Goal: Communication & Community: Ask a question

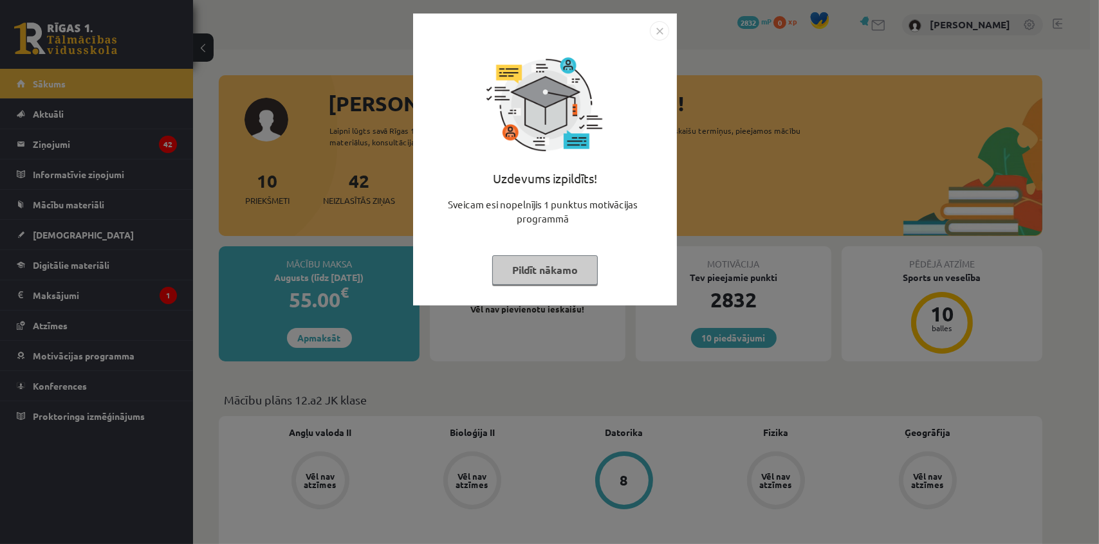
click at [659, 32] on img "Close" at bounding box center [659, 30] width 19 height 19
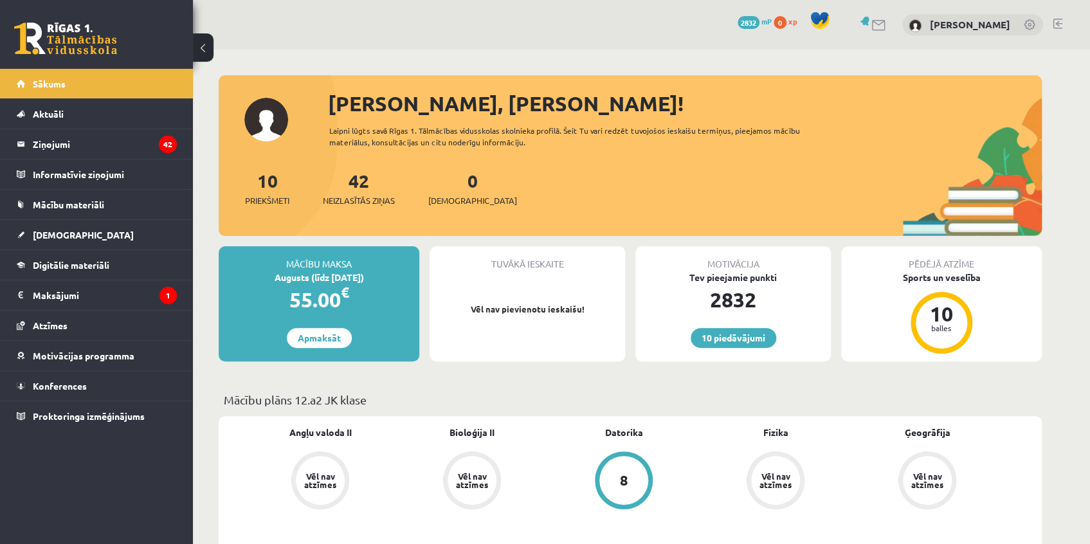
click at [329, 275] on div "Augusts (līdz 15.08.25)" at bounding box center [319, 278] width 201 height 14
click at [256, 275] on div "Augusts (līdz 15.08.25)" at bounding box center [319, 278] width 201 height 14
click at [294, 280] on div "Augusts (līdz 15.08.25)" at bounding box center [319, 278] width 201 height 14
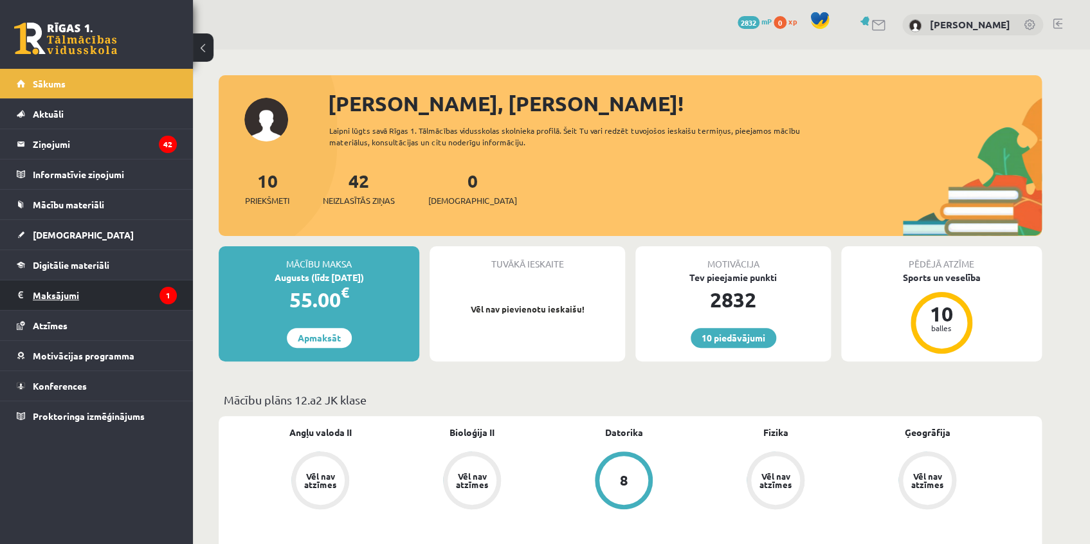
click at [53, 291] on legend "Maksājumi 1" at bounding box center [105, 295] width 144 height 30
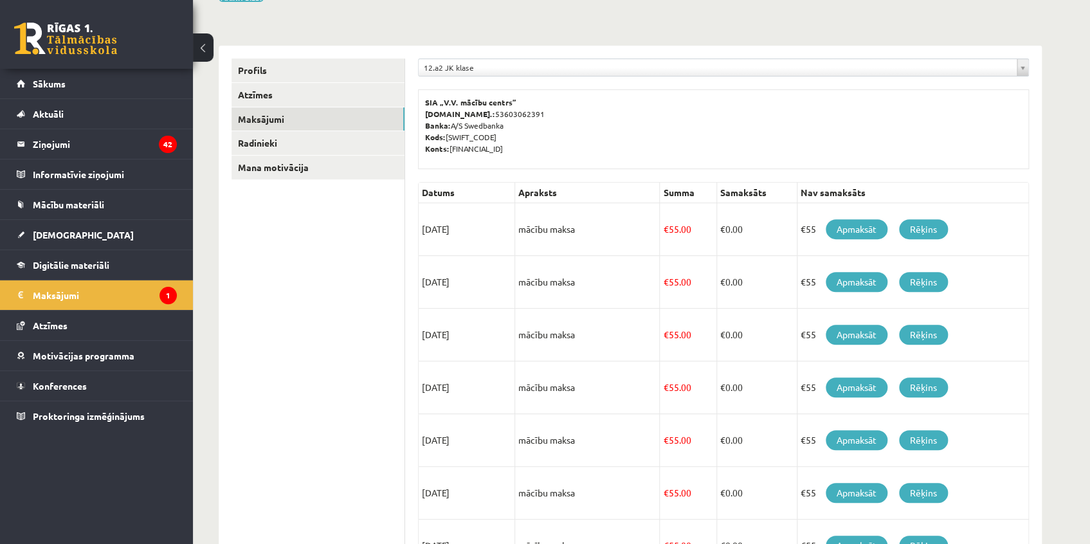
scroll to position [106, 0]
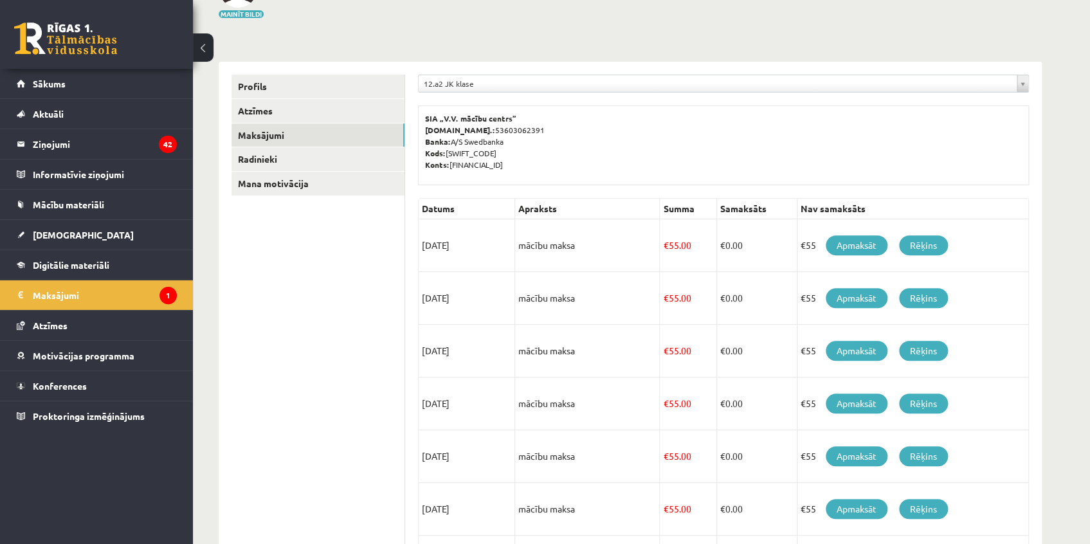
drag, startPoint x: 421, startPoint y: 243, endPoint x: 497, endPoint y: 302, distance: 96.2
click at [497, 302] on tbody "Datums Apraksts Summa Samaksāts Nav samaksāts 15/08/2025 mācību maksa € 55.00 €…" at bounding box center [724, 483] width 610 height 569
click at [497, 297] on td "15/09/2025" at bounding box center [467, 298] width 96 height 53
drag, startPoint x: 418, startPoint y: 248, endPoint x: 486, endPoint y: 251, distance: 68.3
click at [486, 251] on td "15/08/2025" at bounding box center [467, 245] width 96 height 53
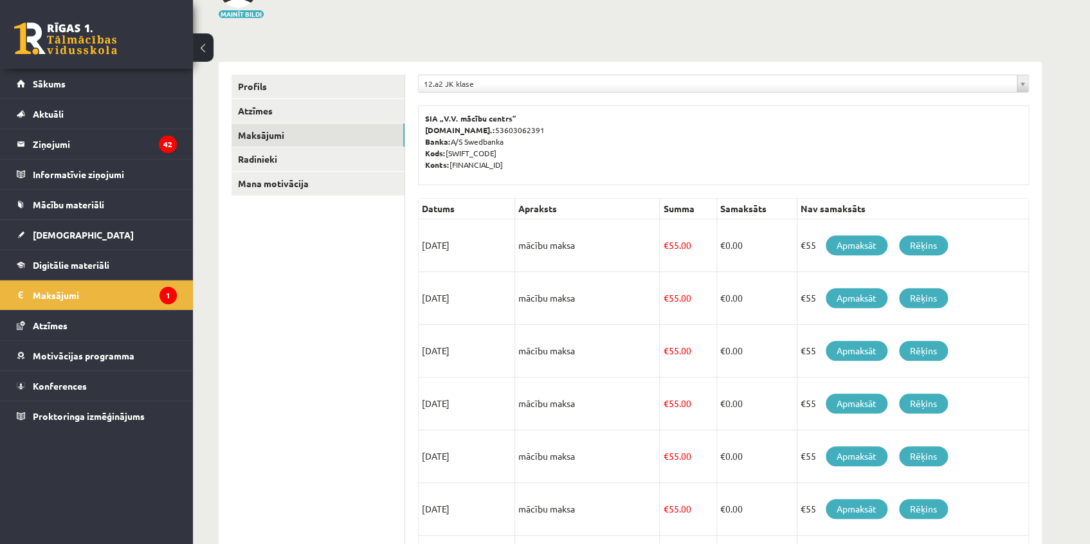
click at [486, 251] on td "15/08/2025" at bounding box center [467, 245] width 96 height 53
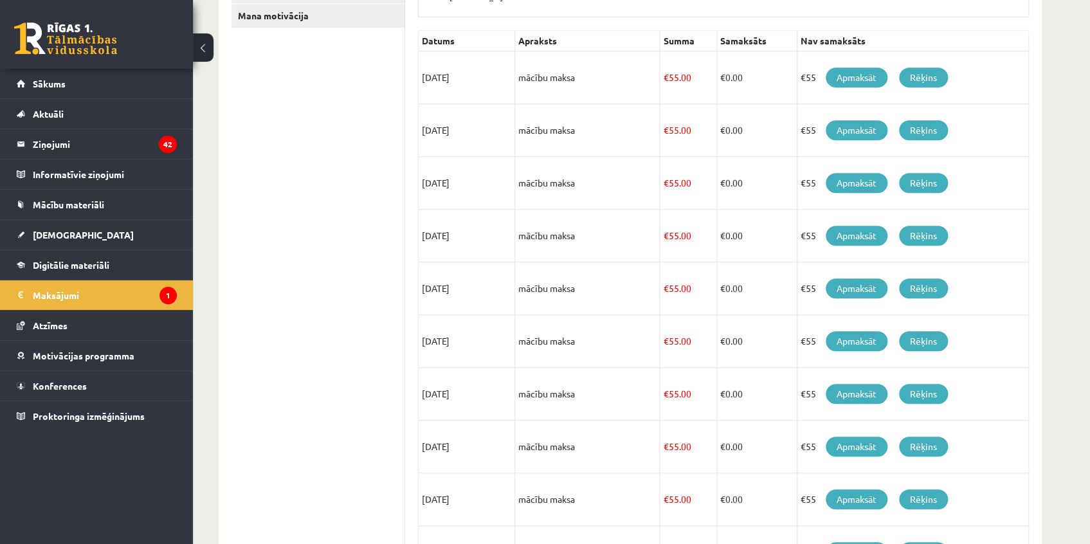
scroll to position [282, 0]
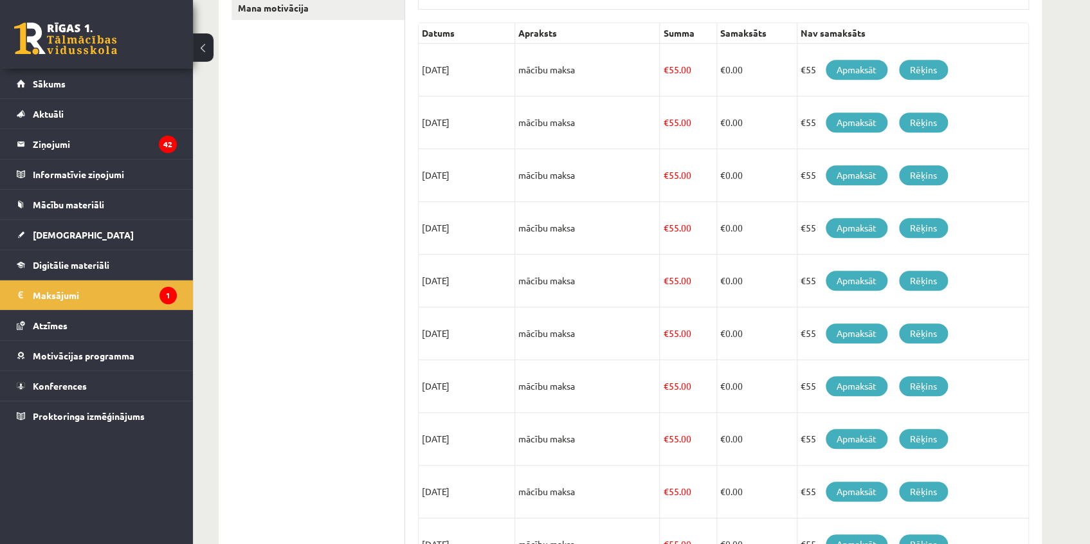
drag, startPoint x: 480, startPoint y: 125, endPoint x: 499, endPoint y: 127, distance: 18.8
click at [497, 126] on td "15/09/2025" at bounding box center [467, 122] width 96 height 53
drag, startPoint x: 437, startPoint y: 182, endPoint x: 430, endPoint y: 177, distance: 8.2
click at [436, 182] on td "15/10/2025" at bounding box center [467, 175] width 96 height 53
drag, startPoint x: 450, startPoint y: 174, endPoint x: 495, endPoint y: 180, distance: 46.0
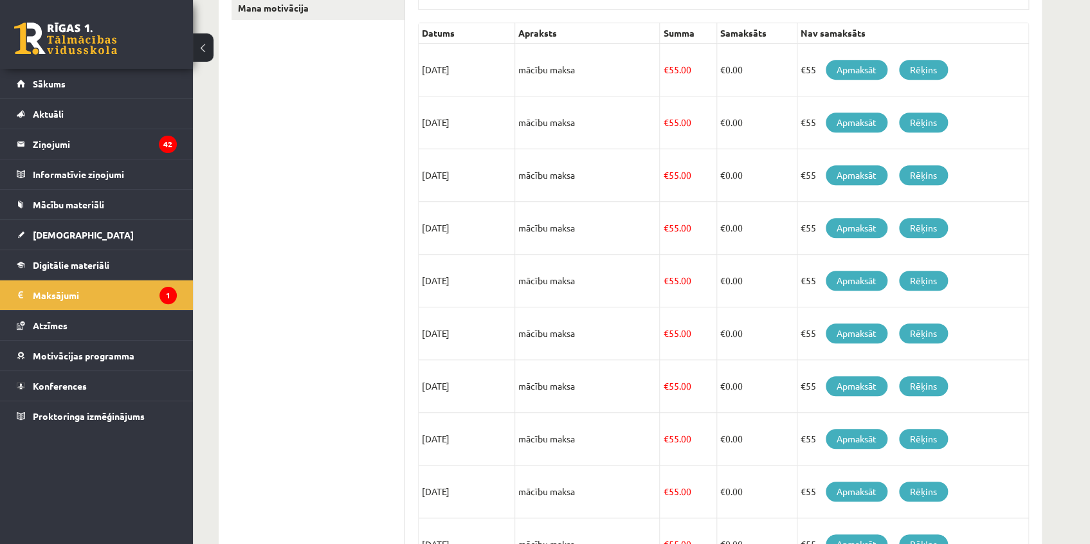
click at [498, 180] on td "15/10/2025" at bounding box center [467, 175] width 96 height 53
drag, startPoint x: 423, startPoint y: 225, endPoint x: 481, endPoint y: 224, distance: 57.9
click at [481, 224] on div "**********" at bounding box center [723, 261] width 637 height 751
click at [482, 224] on td "15/11/2025" at bounding box center [467, 228] width 96 height 53
drag, startPoint x: 425, startPoint y: 177, endPoint x: 466, endPoint y: 178, distance: 41.8
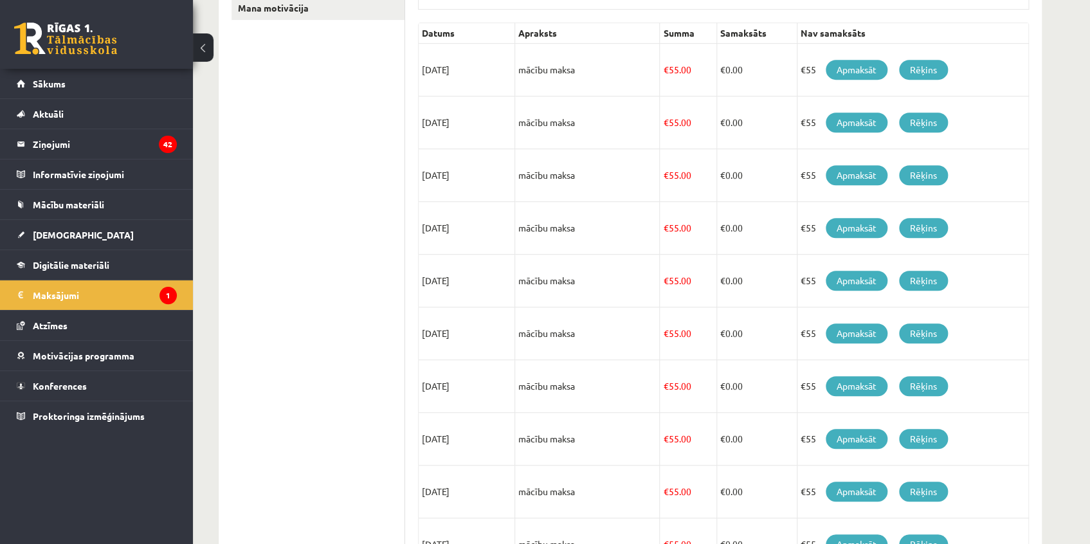
click at [466, 178] on td "15/10/2025" at bounding box center [467, 175] width 96 height 53
drag, startPoint x: 437, startPoint y: 232, endPoint x: 475, endPoint y: 235, distance: 37.4
click at [475, 235] on td "15/11/2025" at bounding box center [467, 228] width 96 height 53
click at [444, 288] on td "15/12/2025" at bounding box center [467, 281] width 96 height 53
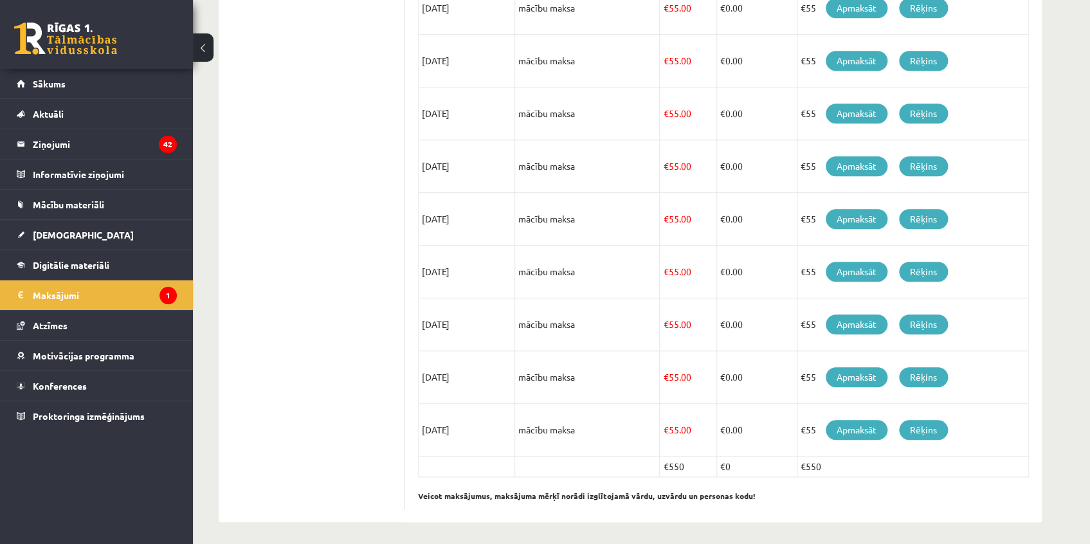
scroll to position [399, 0]
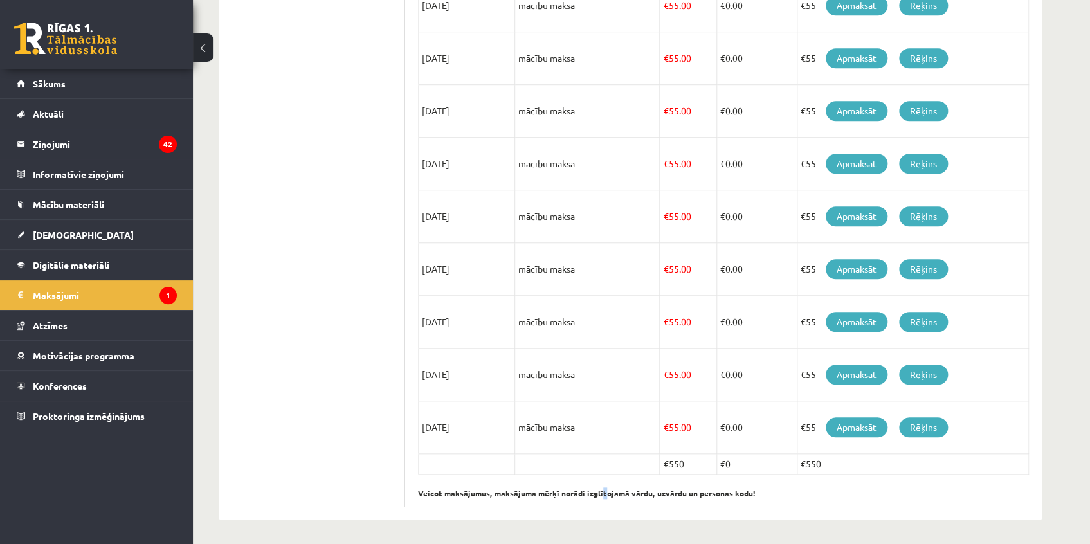
click at [599, 477] on p "Veicot maksājumus, maksājuma mērķī norādi izglītojamā vārdu, uzvārdu un persona…" at bounding box center [723, 487] width 611 height 24
click at [807, 477] on p "Veicot maksājumus, maksājuma mērķī norādi izglītojamā vārdu, uzvārdu un persona…" at bounding box center [723, 487] width 611 height 24
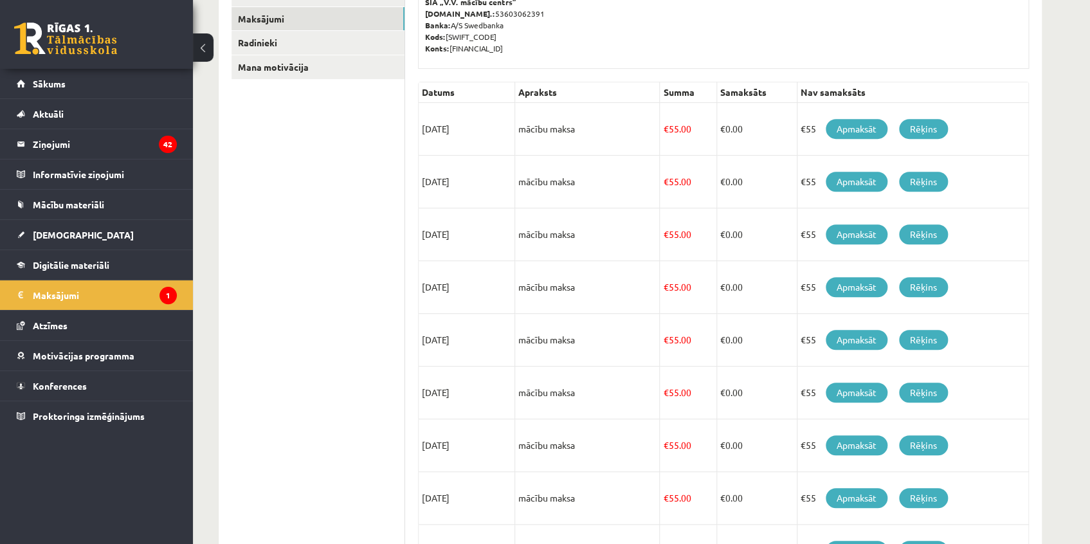
scroll to position [0, 0]
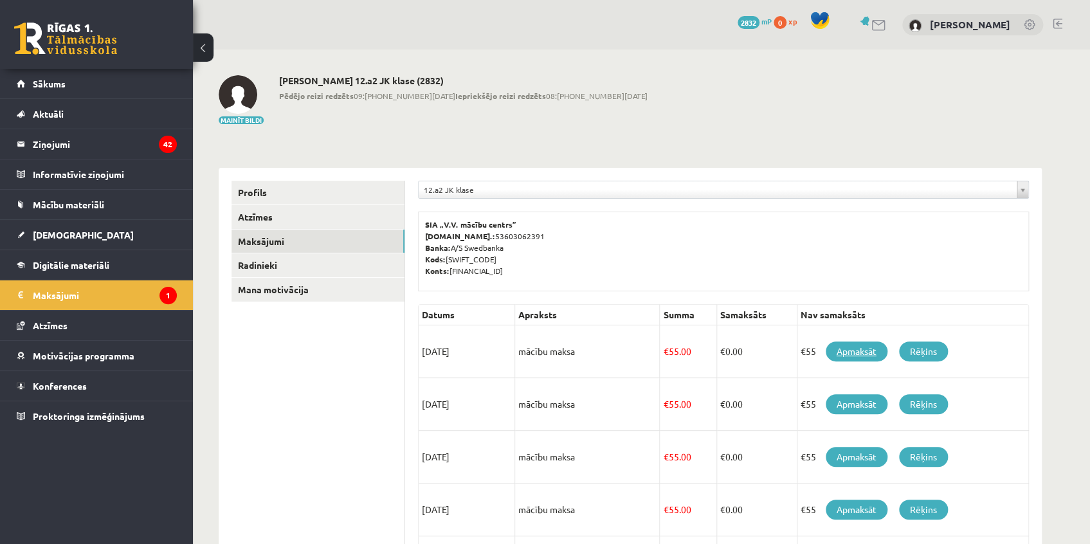
click at [862, 350] on link "Apmaksāt" at bounding box center [857, 352] width 62 height 20
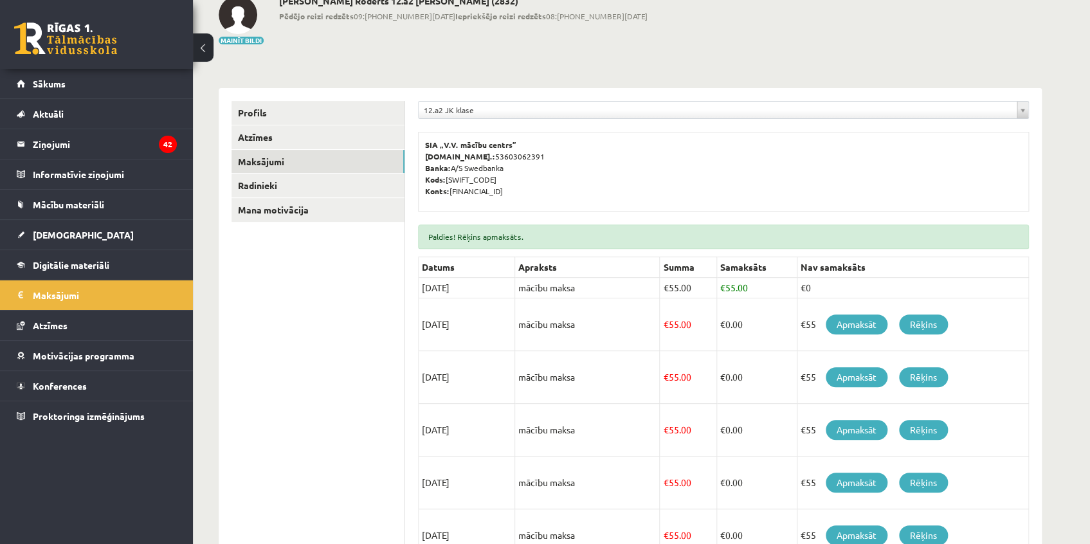
scroll to position [116, 0]
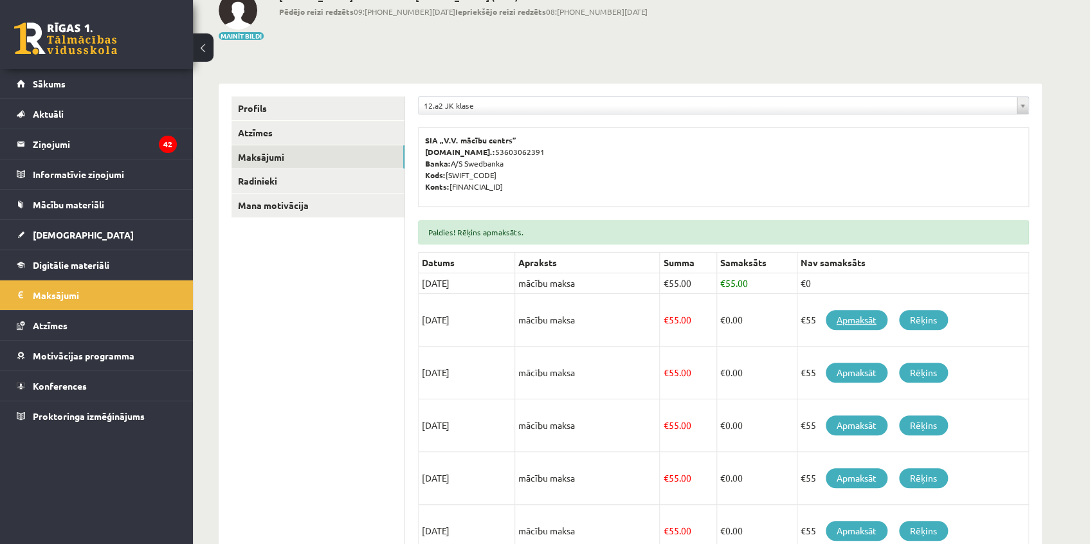
click at [861, 320] on link "Apmaksāt" at bounding box center [857, 320] width 62 height 20
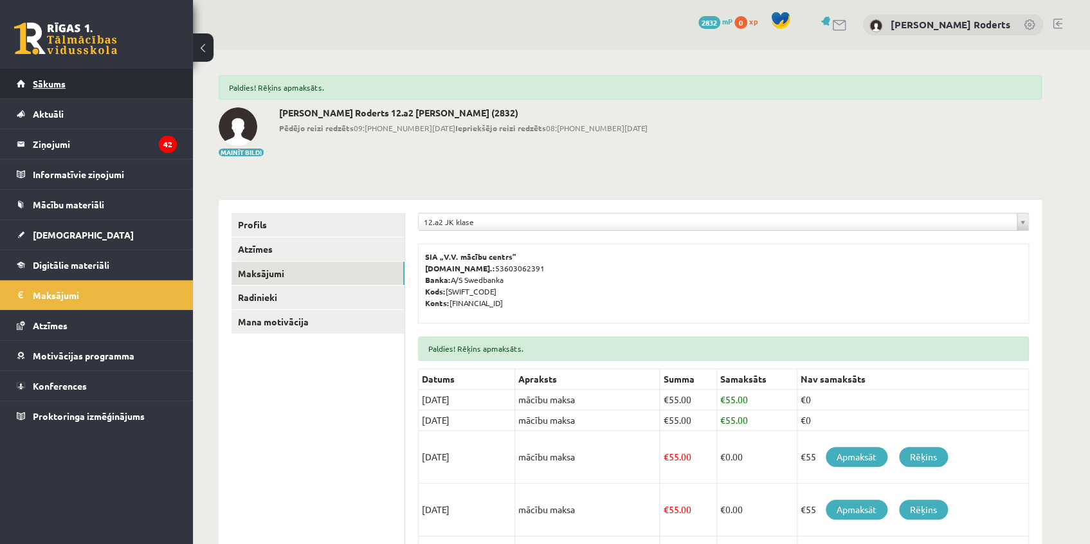
click at [50, 86] on span "Sākums" at bounding box center [49, 84] width 33 height 12
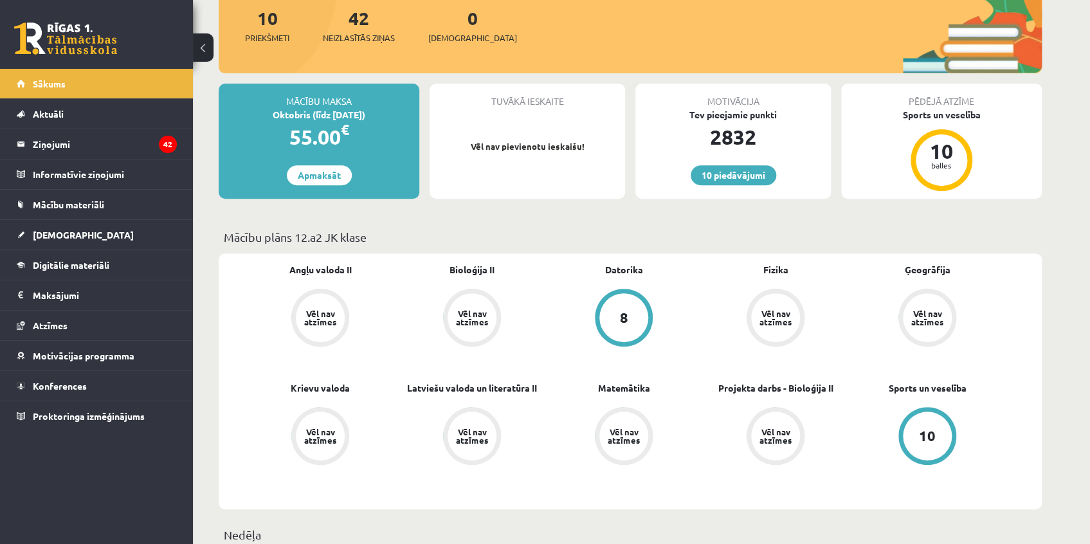
scroll to position [175, 0]
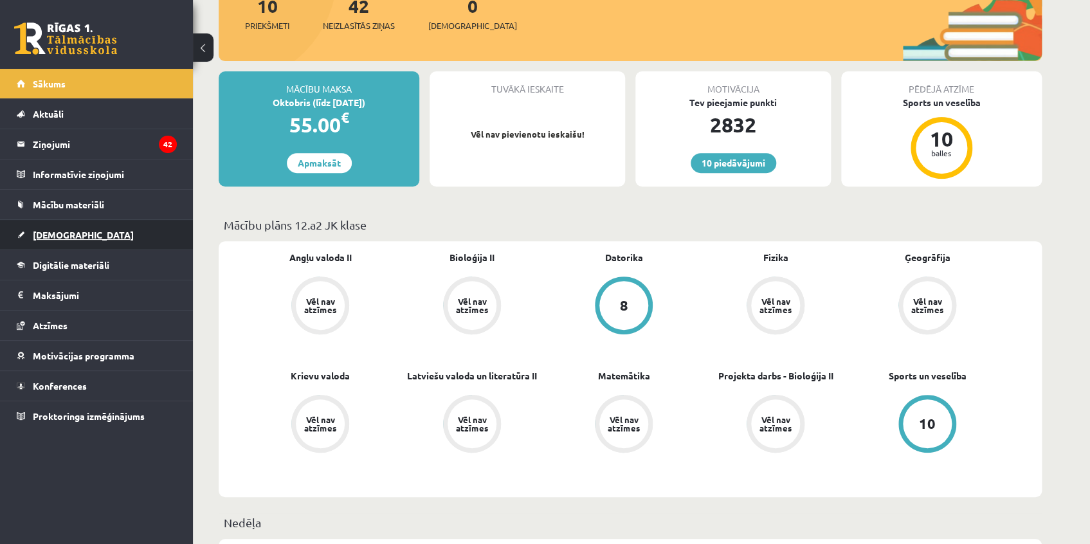
click at [57, 226] on link "[DEMOGRAPHIC_DATA]" at bounding box center [97, 235] width 160 height 30
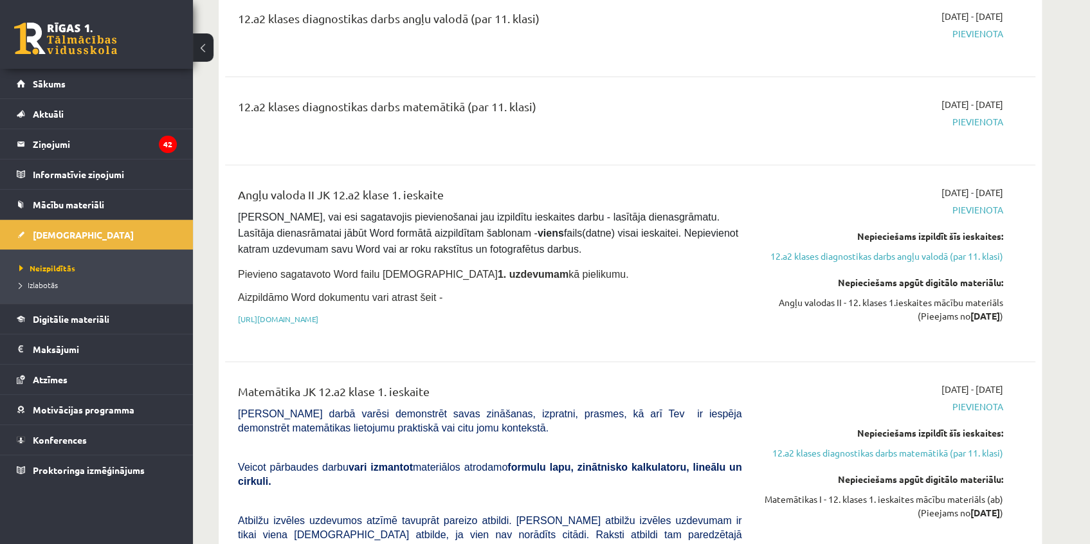
scroll to position [175, 0]
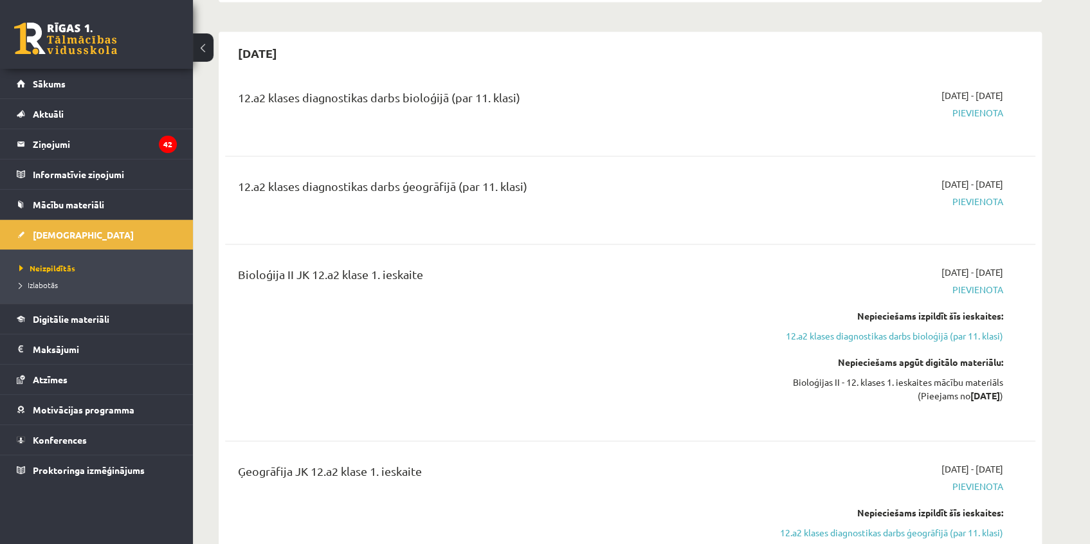
scroll to position [818, 0]
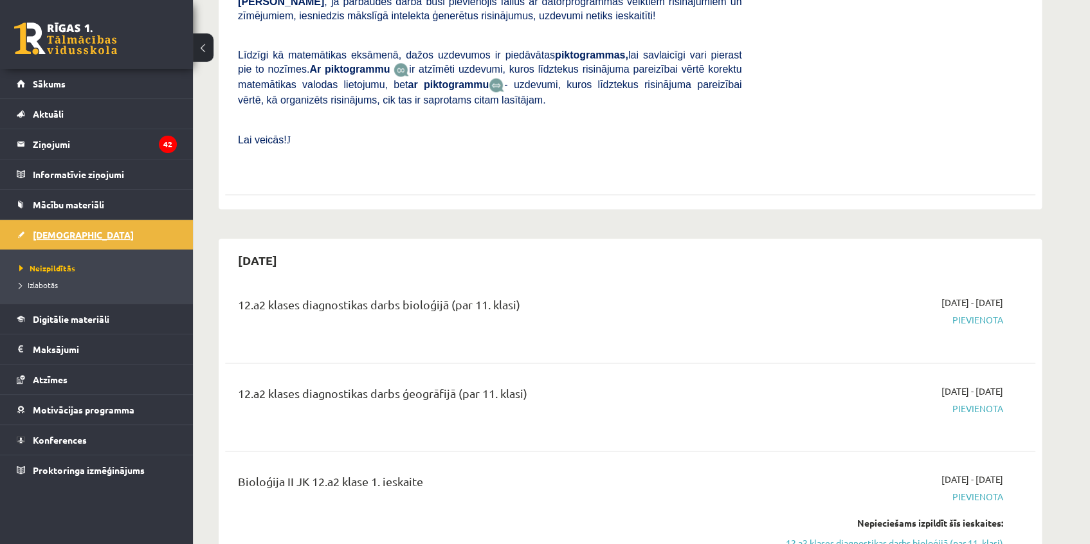
click at [64, 235] on span "[DEMOGRAPHIC_DATA]" at bounding box center [83, 235] width 101 height 12
click at [33, 84] on span "Sākums" at bounding box center [49, 84] width 33 height 12
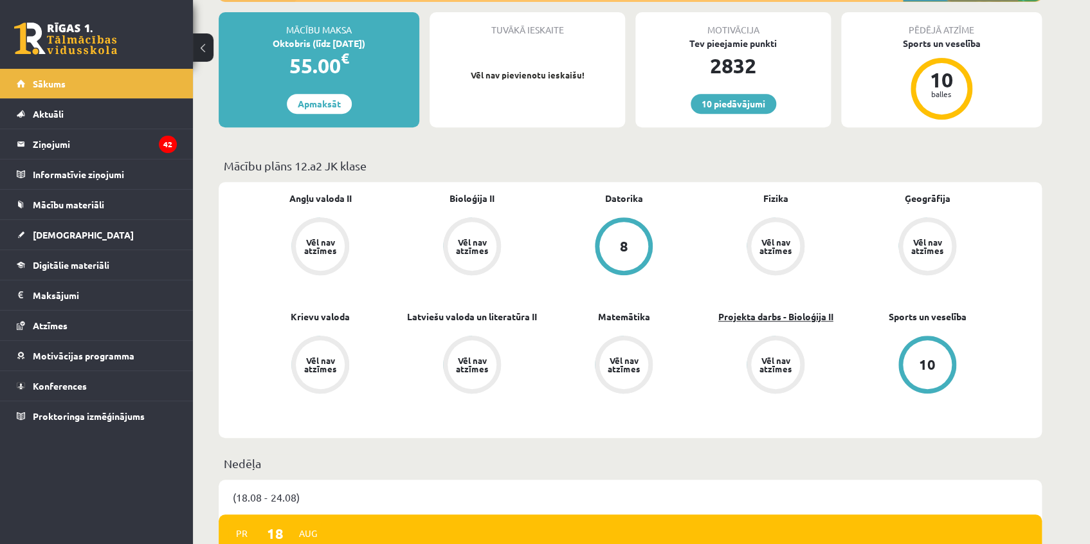
scroll to position [233, 0]
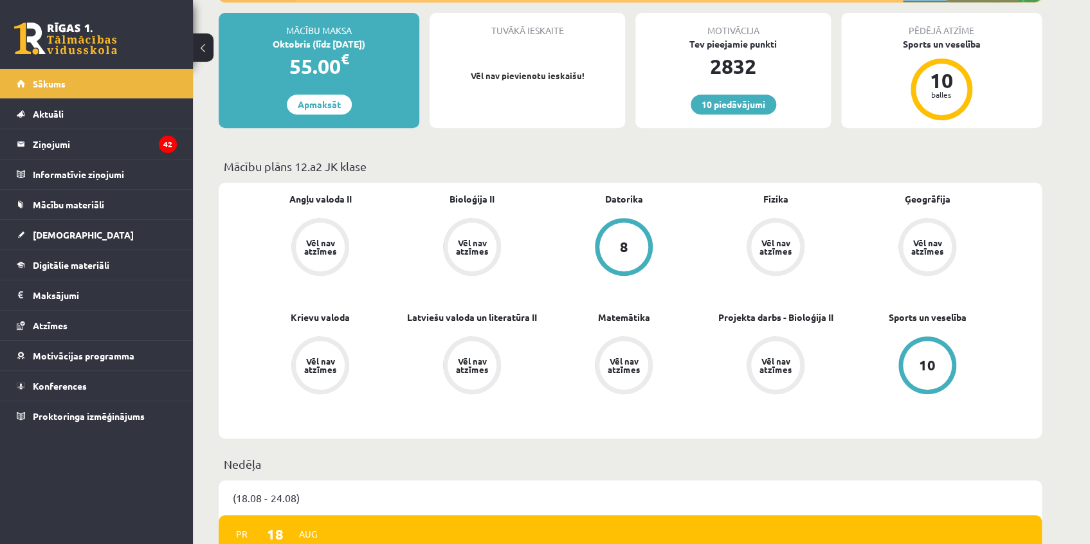
click at [819, 160] on p "Mācību plāns 12.a2 JK klase" at bounding box center [630, 166] width 813 height 17
click at [605, 172] on p "Mācību plāns 12.a2 JK klase" at bounding box center [630, 166] width 813 height 17
drag, startPoint x: 971, startPoint y: 196, endPoint x: 900, endPoint y: 194, distance: 71.4
click at [900, 194] on div "Ģeogrāfija Vēl nav atzīmes" at bounding box center [928, 235] width 152 height 86
click at [867, 189] on div "Angļu valoda II Vēl nav atzīmes Bioloģija II Vēl nav atzīmes Datorika 8 Fizika …" at bounding box center [630, 311] width 823 height 256
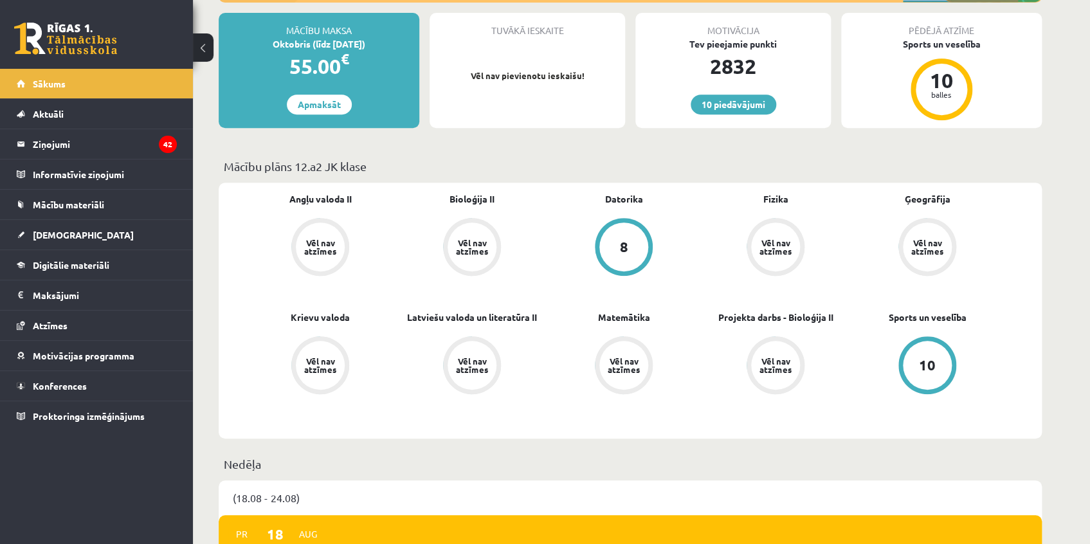
drag, startPoint x: 792, startPoint y: 109, endPoint x: 670, endPoint y: 26, distance: 147.7
click at [670, 26] on div "Motivācija Tev pieejamie punkti 2832 10 piedāvājumi" at bounding box center [733, 70] width 196 height 115
click at [663, 62] on div "2832" at bounding box center [733, 66] width 196 height 31
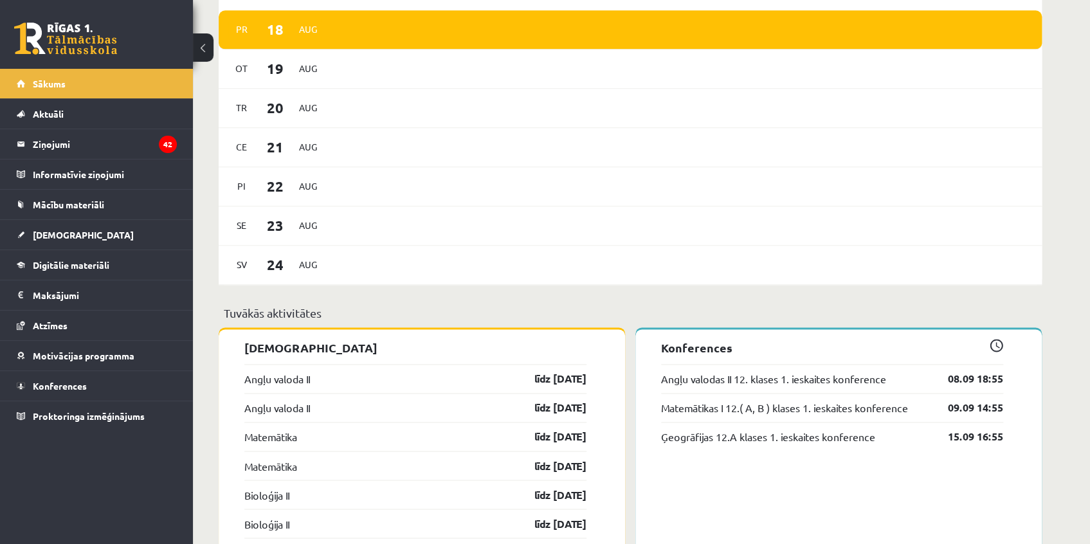
scroll to position [935, 0]
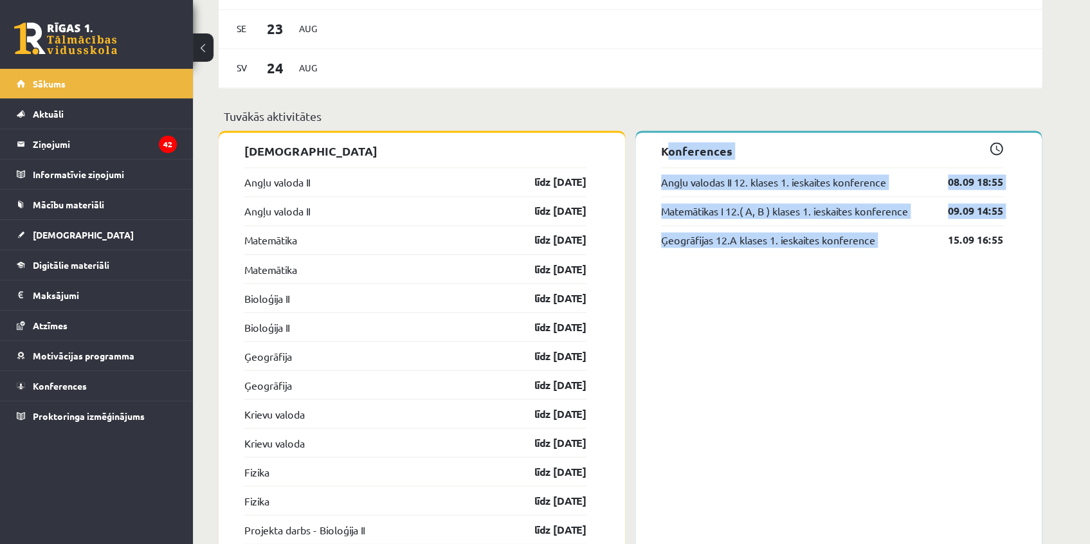
drag, startPoint x: 655, startPoint y: 145, endPoint x: 933, endPoint y: 250, distance: 297.8
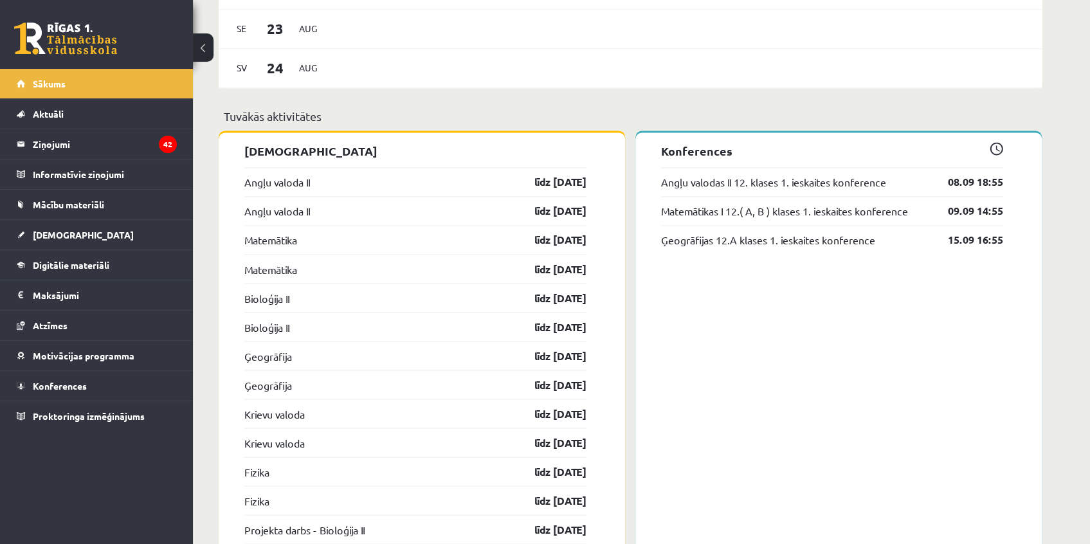
click at [998, 249] on div "Ģeogrāfijas 12.A klases 1. ieskaites konference 15.09 16:55" at bounding box center [832, 239] width 342 height 29
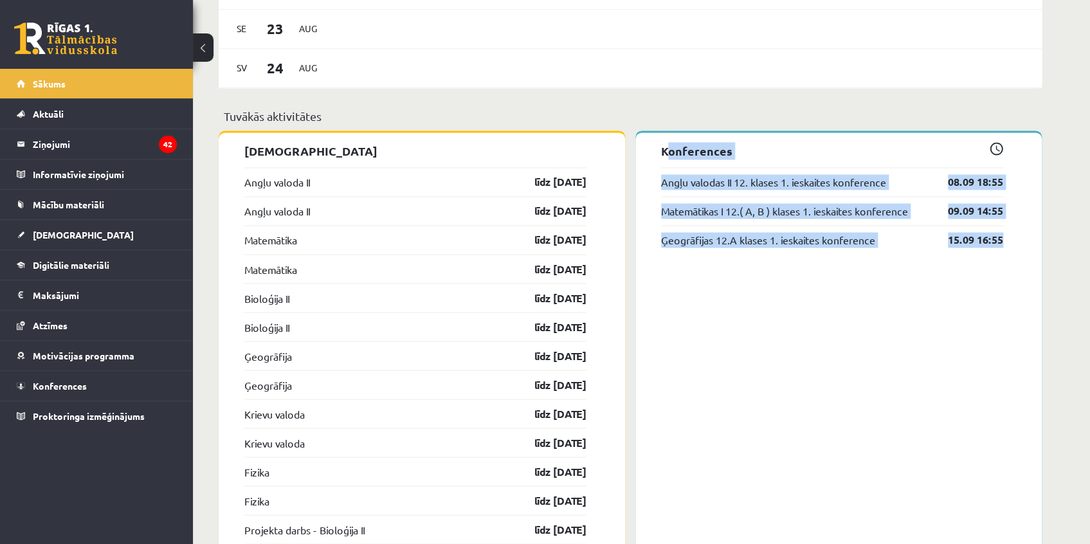
drag, startPoint x: 1012, startPoint y: 248, endPoint x: 643, endPoint y: 140, distance: 385.3
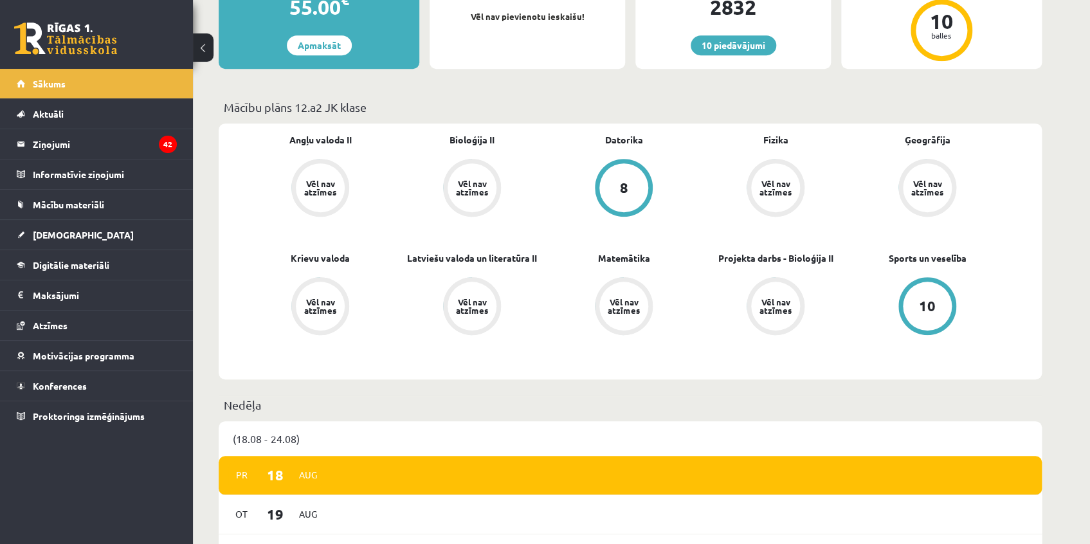
scroll to position [292, 0]
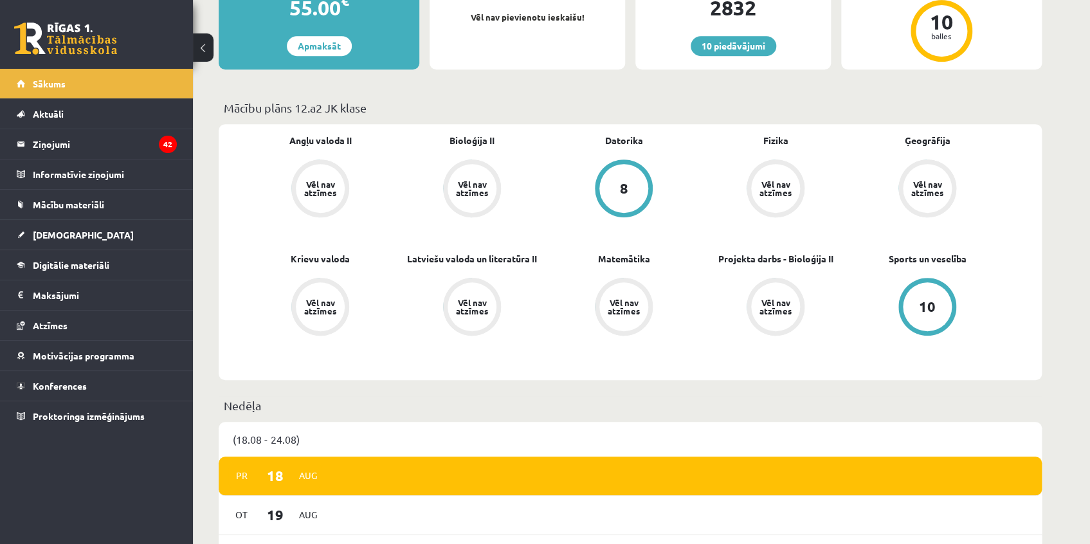
drag, startPoint x: 443, startPoint y: 251, endPoint x: 536, endPoint y: 277, distance: 96.6
click at [544, 271] on div "Angļu valoda II Vēl nav atzīmes Bioloģija II Vēl nav atzīmes Datorika 8 Fizika …" at bounding box center [623, 252] width 759 height 237
click at [534, 290] on link "Vēl nav atzīmes" at bounding box center [472, 308] width 152 height 60
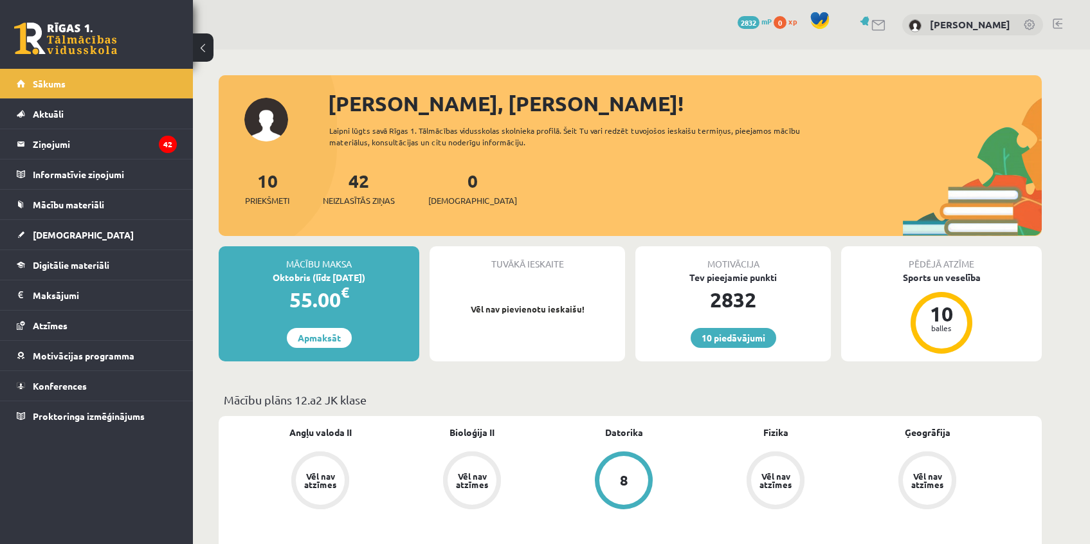
scroll to position [289, 0]
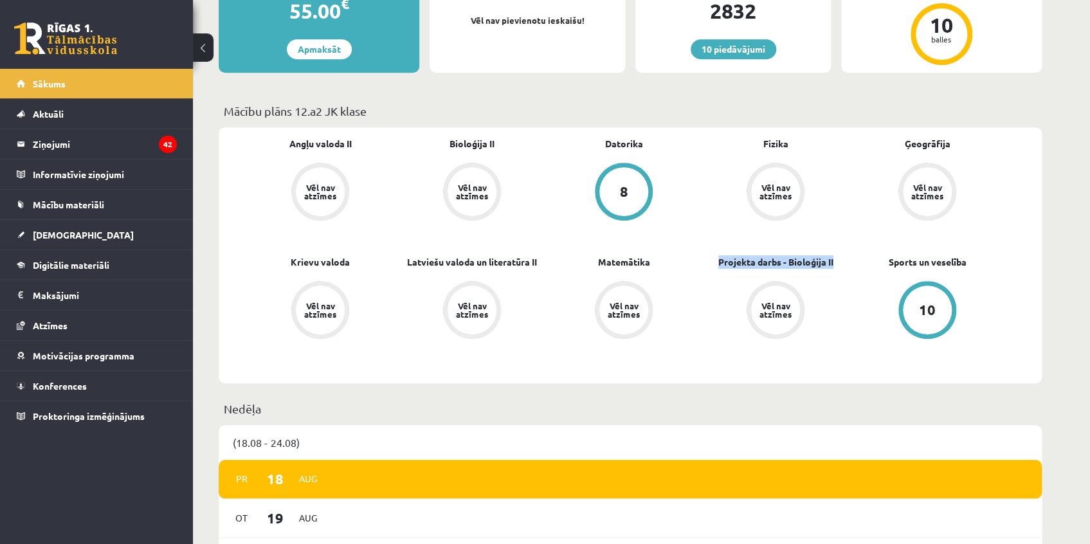
drag, startPoint x: 850, startPoint y: 260, endPoint x: 709, endPoint y: 239, distance: 141.9
click at [709, 239] on div "Angļu valoda II Vēl nav atzīmes Bioloģija II Vēl nav atzīmes [GEOGRAPHIC_DATA] …" at bounding box center [623, 255] width 759 height 237
click at [709, 239] on div "Angļu valoda II Vēl nav atzīmes Bioloģija II Vēl nav atzīmes Datorika 8 Fizika …" at bounding box center [623, 255] width 759 height 237
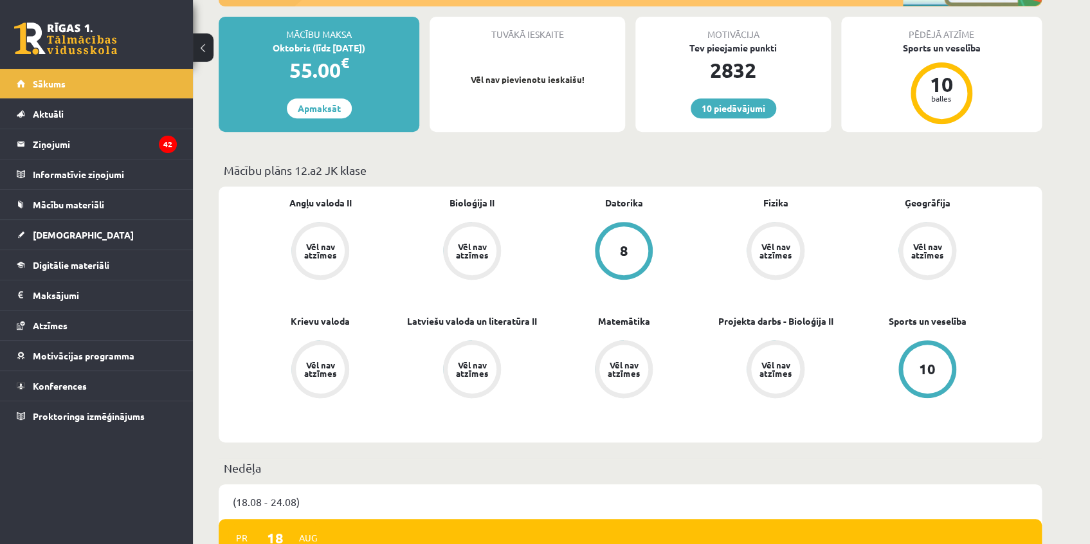
scroll to position [230, 0]
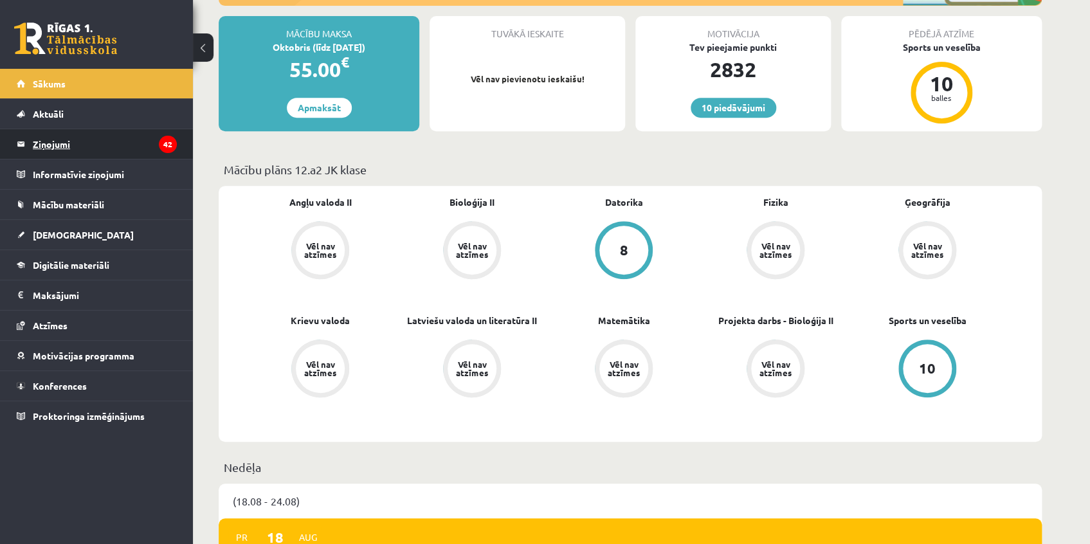
click at [60, 148] on legend "Ziņojumi 42" at bounding box center [105, 144] width 144 height 30
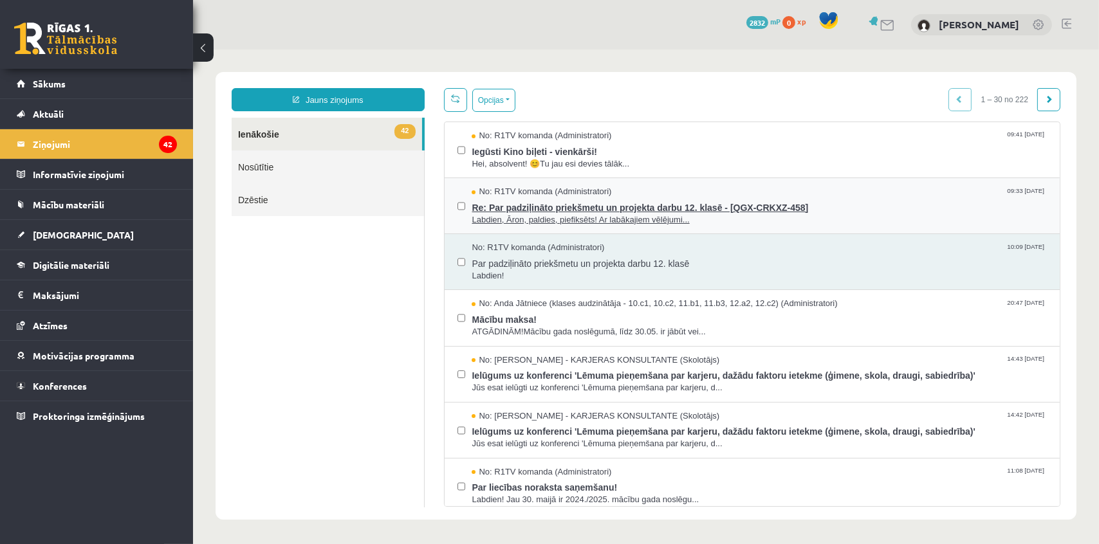
click at [850, 202] on span "Re: Par padziļināto priekšmetu un projekta darbu 12. klasē - [QGX-CRKXZ-458]" at bounding box center [758, 205] width 575 height 16
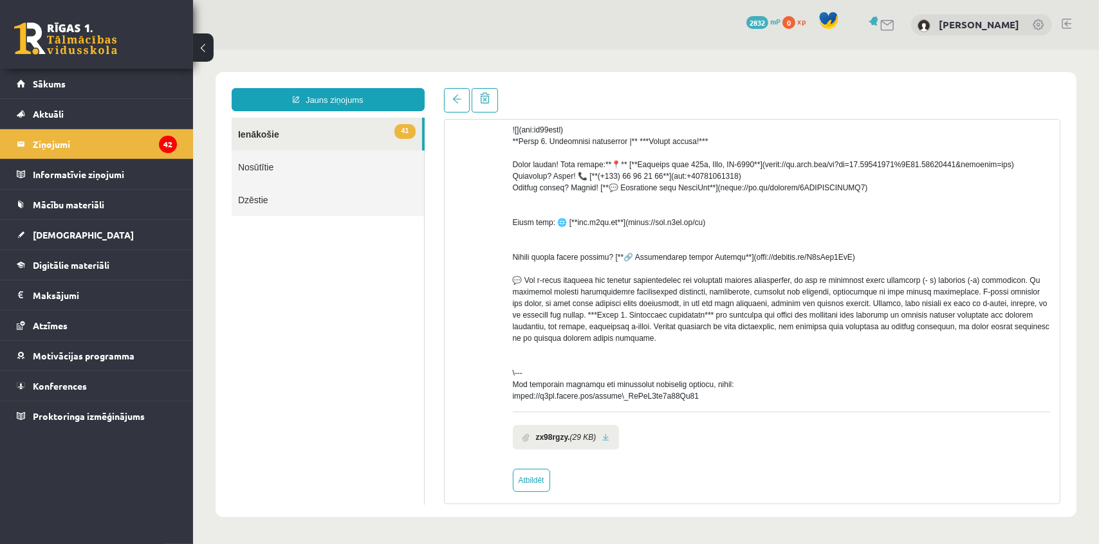
scroll to position [341, 0]
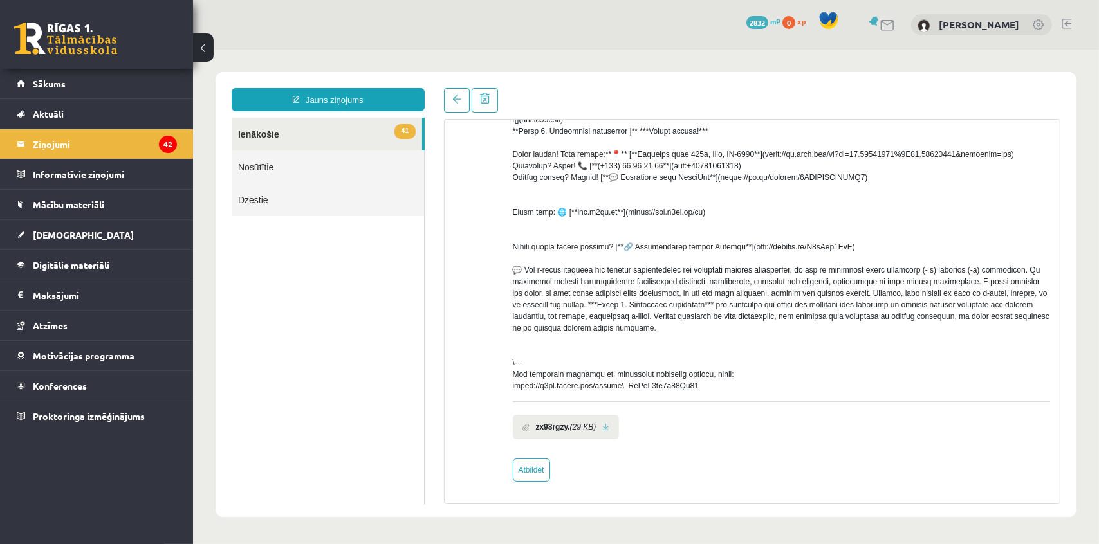
click at [561, 430] on b "zx98rgzy." at bounding box center [552, 427] width 34 height 12
click at [605, 424] on link at bounding box center [604, 427] width 7 height 8
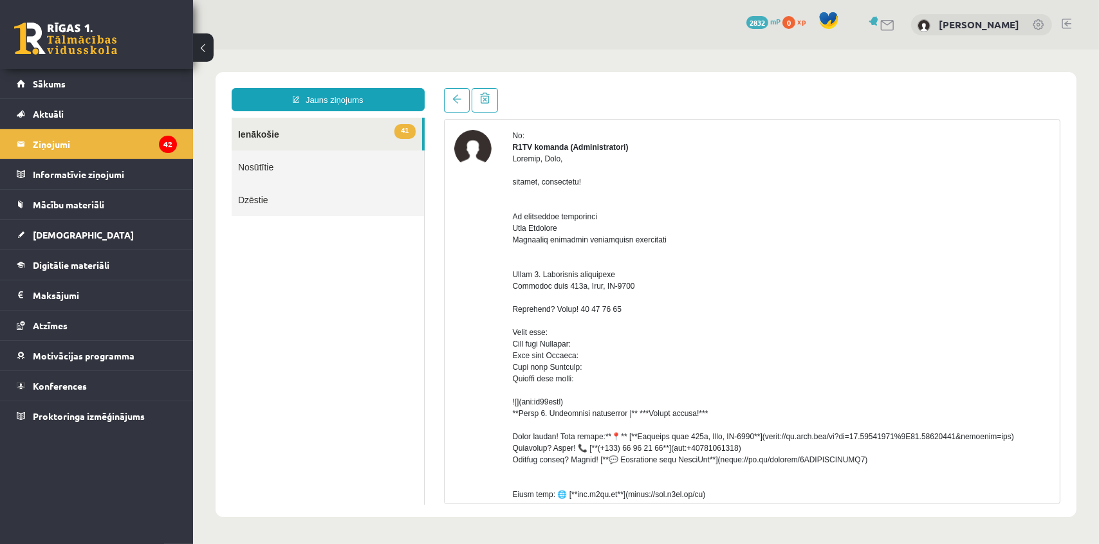
scroll to position [0, 0]
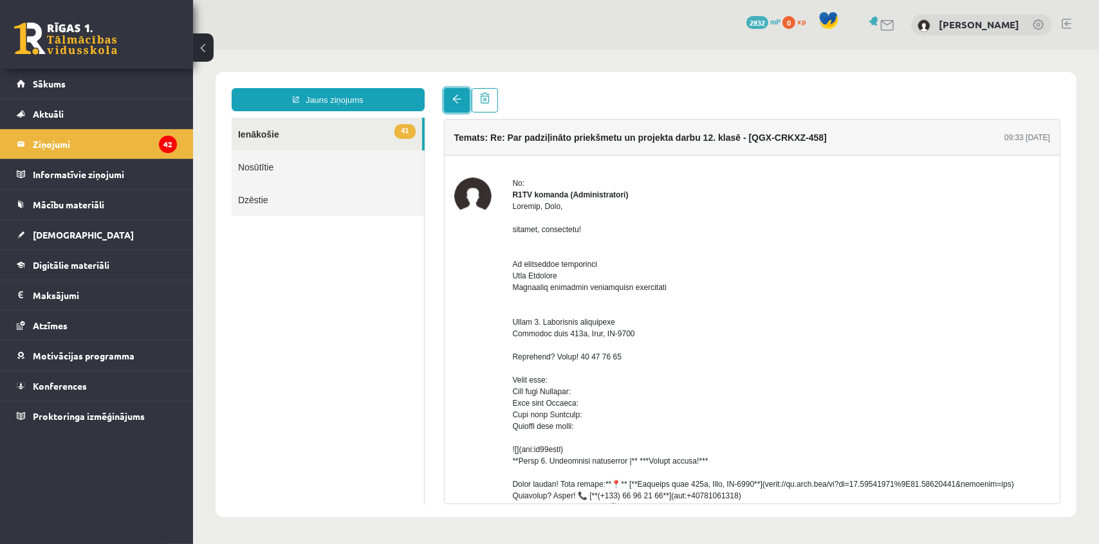
click at [453, 93] on link at bounding box center [456, 99] width 26 height 24
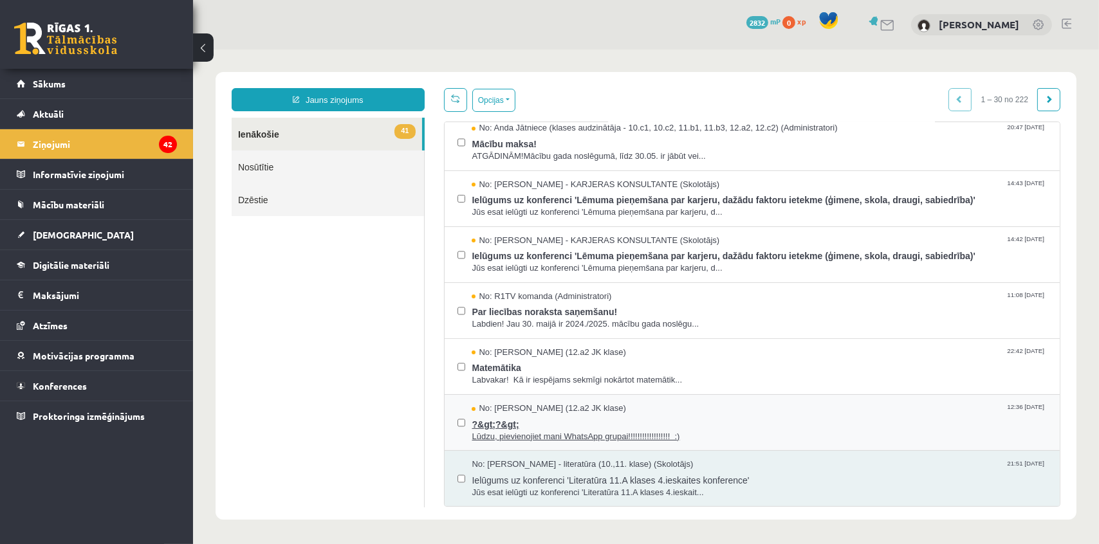
scroll to position [175, 0]
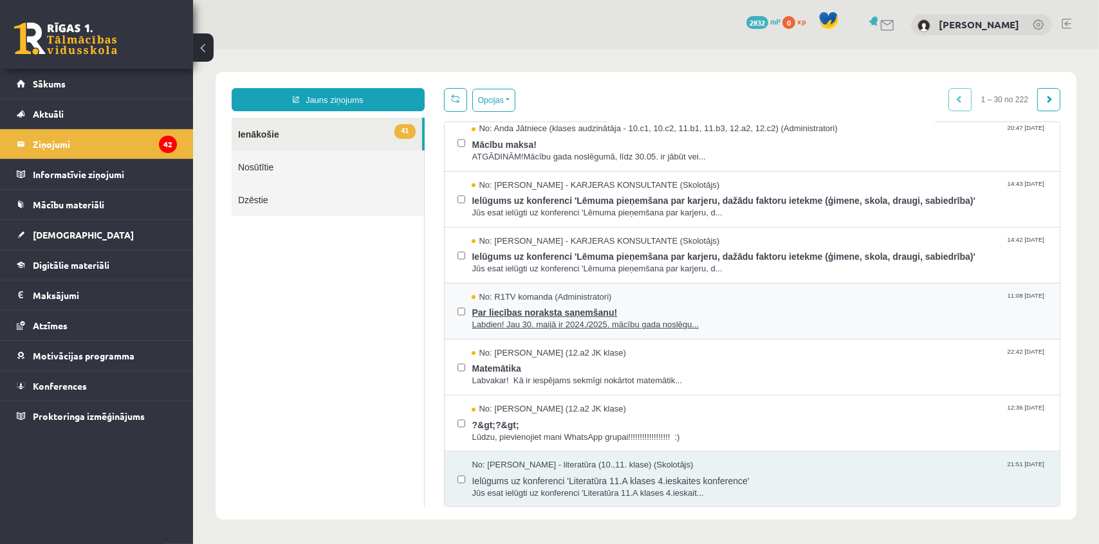
click at [595, 309] on span "Par liecības noraksta saņemšanu!" at bounding box center [758, 310] width 575 height 16
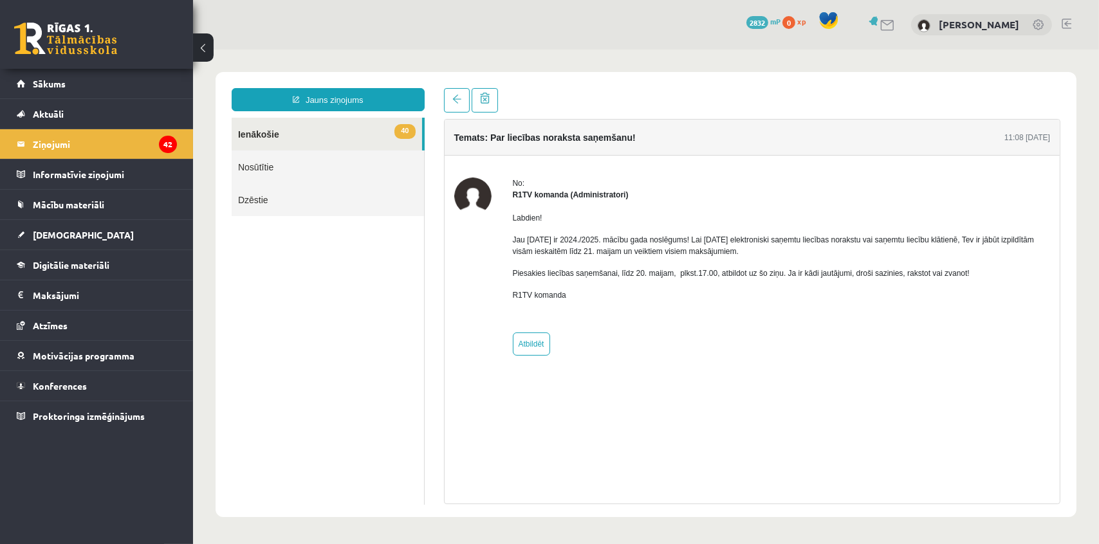
scroll to position [0, 0]
click at [464, 102] on link at bounding box center [456, 99] width 26 height 24
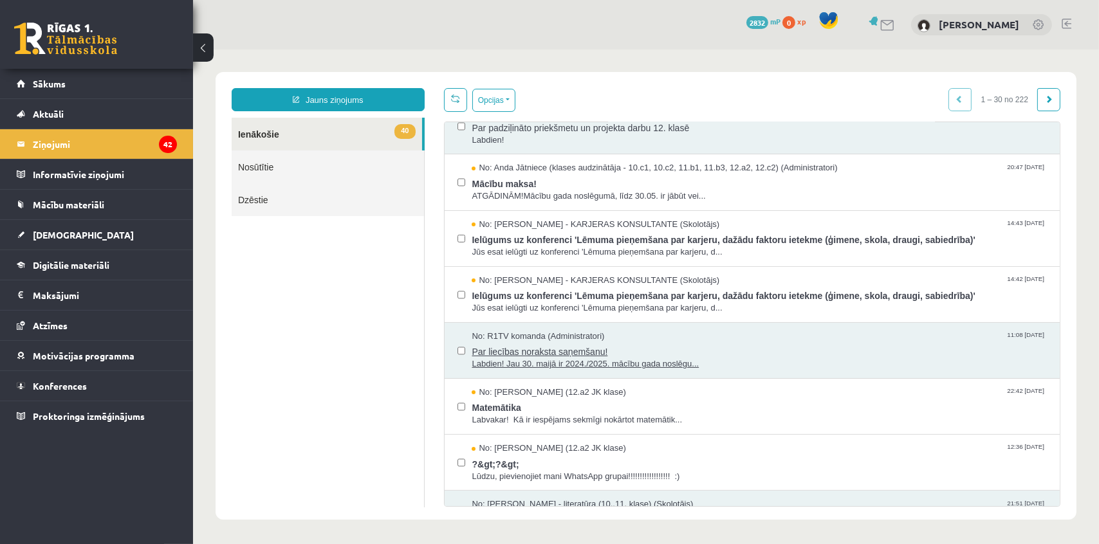
scroll to position [233, 0]
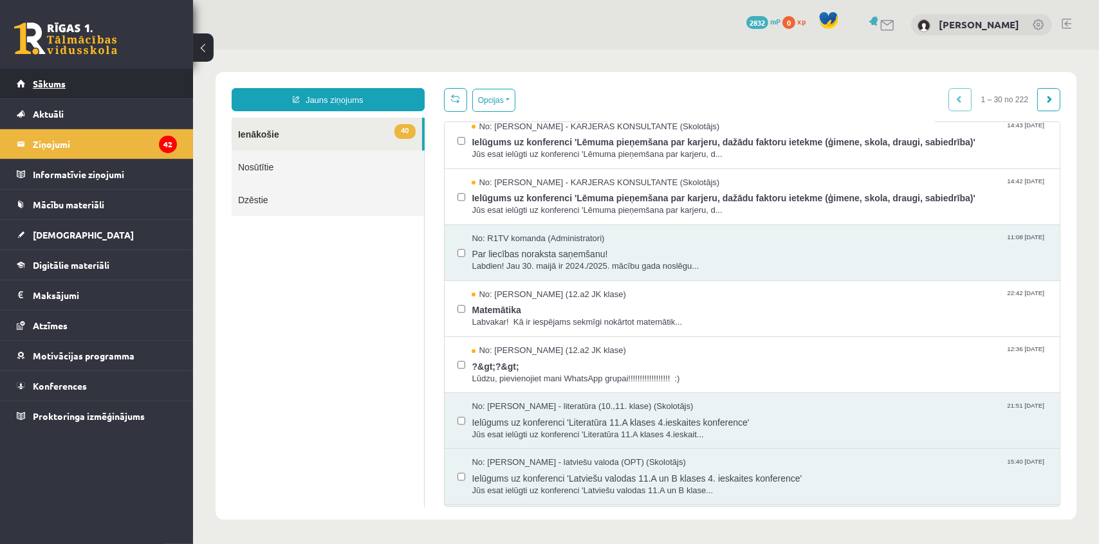
click at [33, 79] on span "Sākums" at bounding box center [49, 84] width 33 height 12
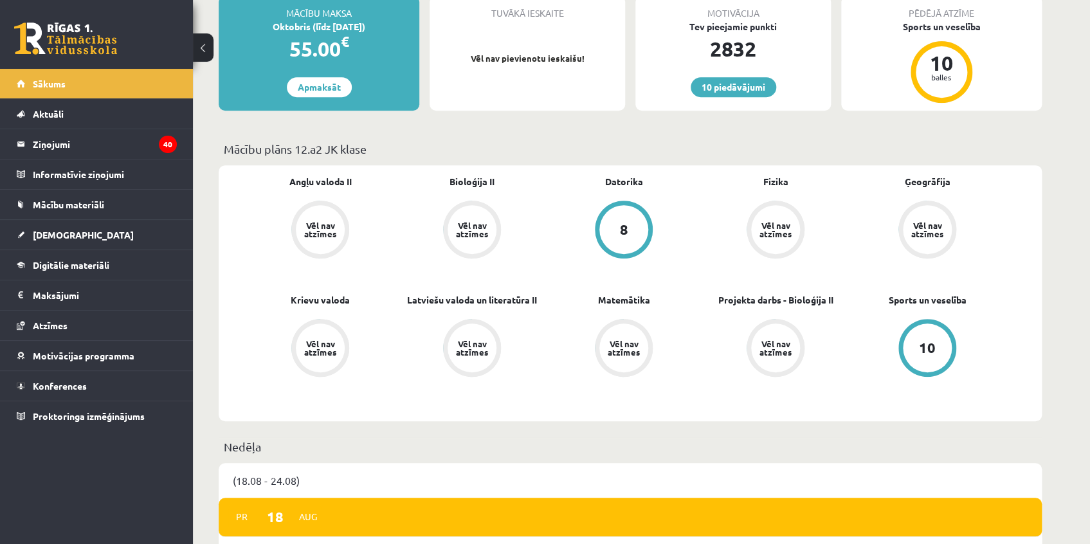
scroll to position [292, 0]
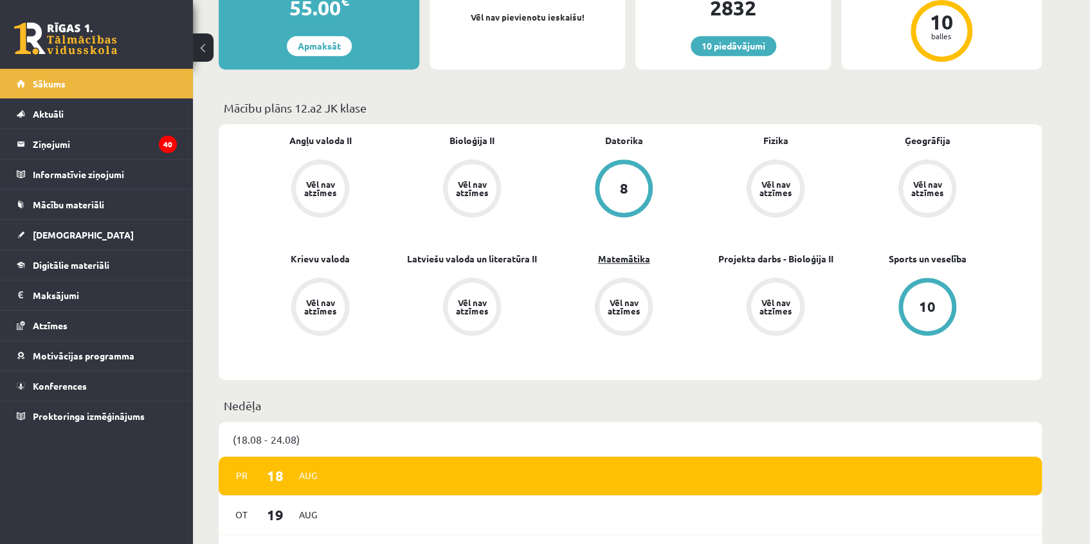
click at [628, 259] on link "Matemātika" at bounding box center [624, 259] width 52 height 14
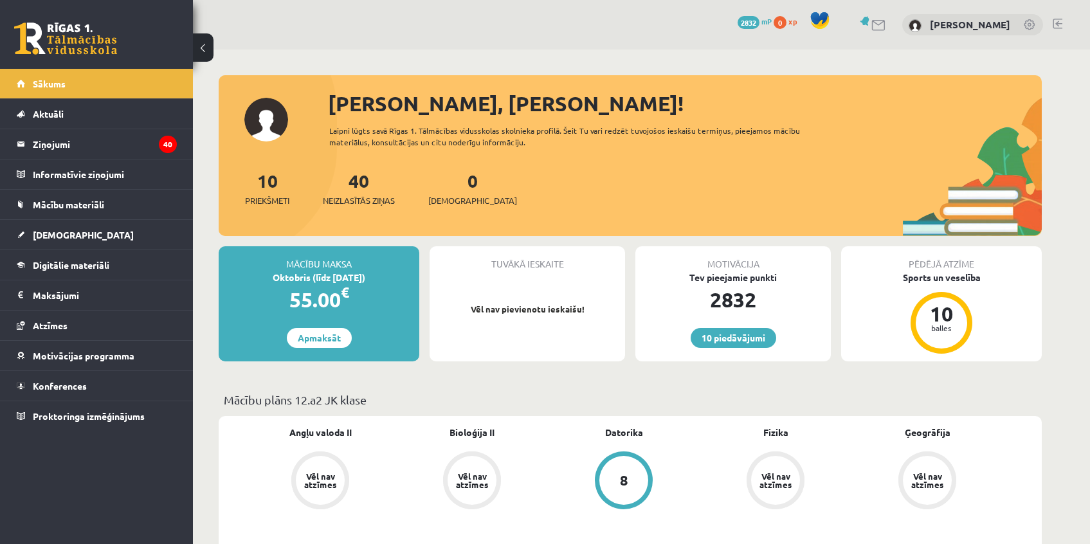
scroll to position [289, 0]
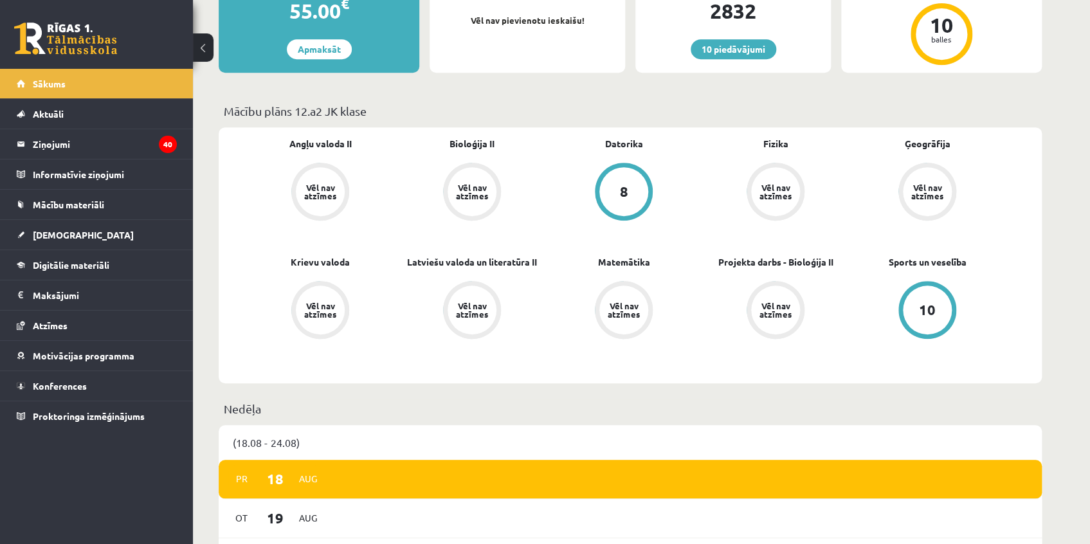
click at [41, 147] on legend "Ziņojumi 40" at bounding box center [105, 144] width 144 height 30
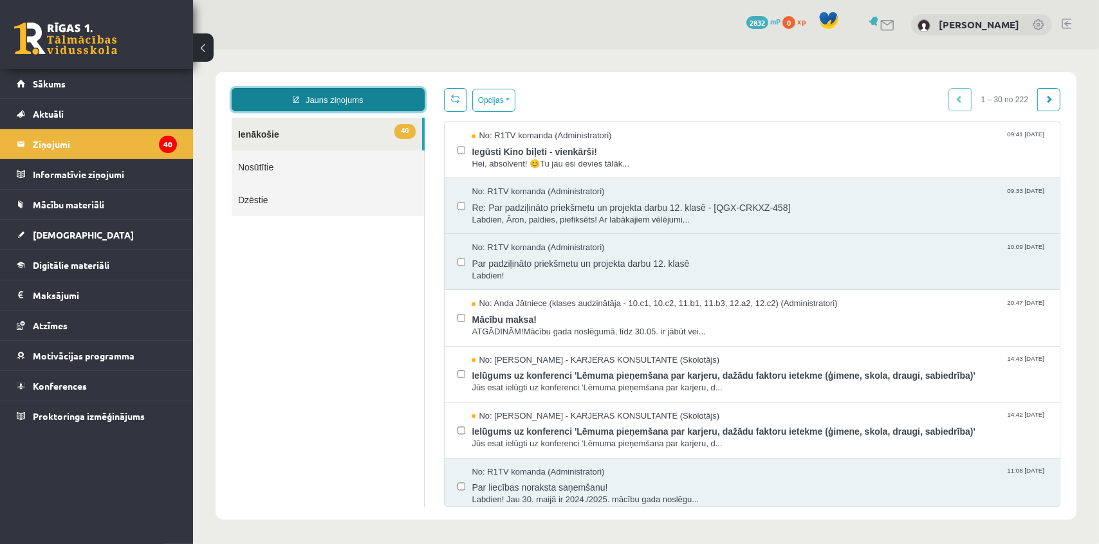
click at [338, 104] on link "Jauns ziņojums" at bounding box center [327, 98] width 193 height 23
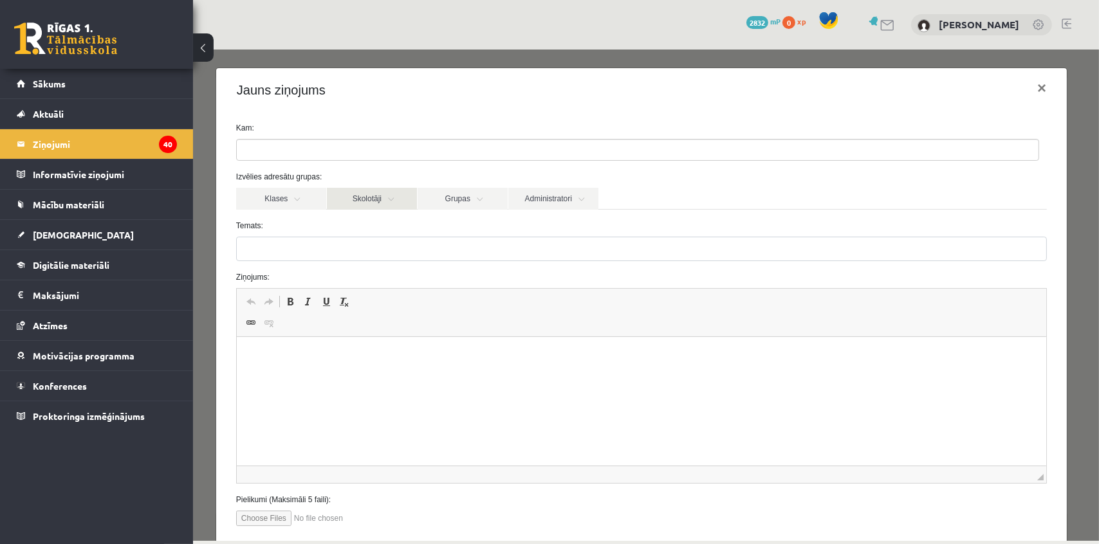
click at [363, 196] on link "Skolotāji" at bounding box center [371, 198] width 90 height 22
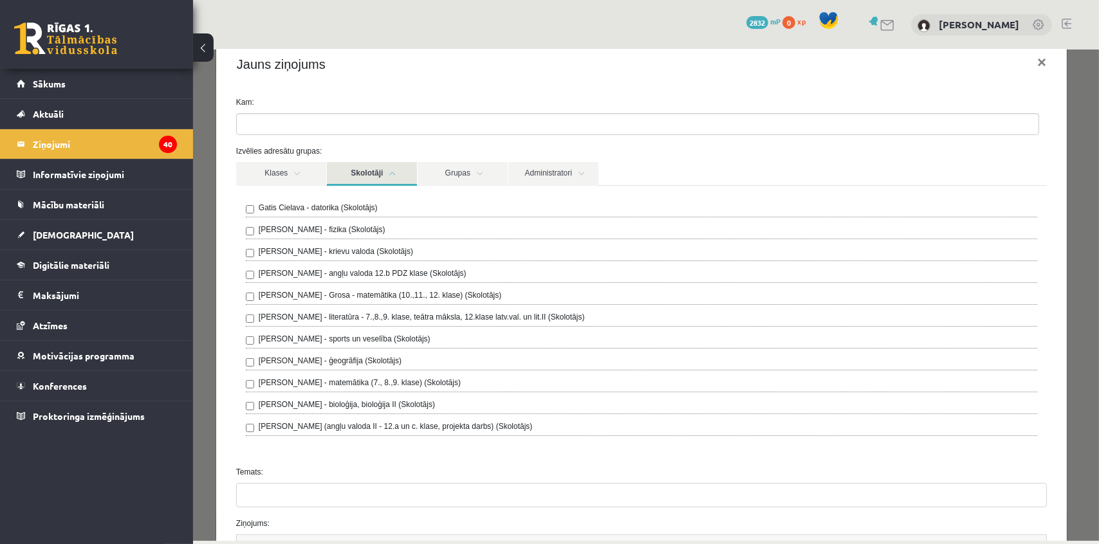
scroll to position [58, 0]
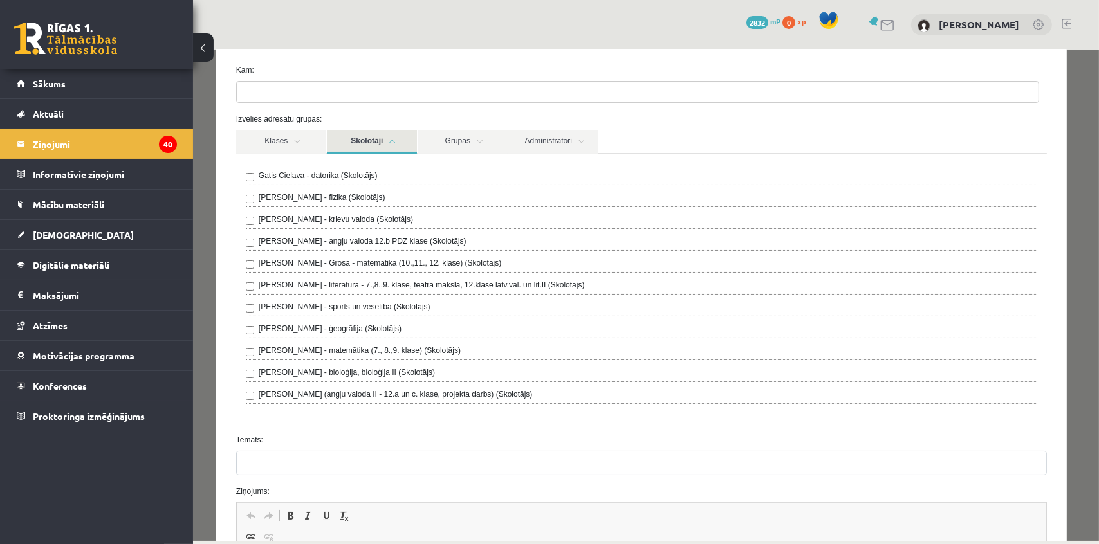
click at [318, 262] on label "Laima Tukāne - Grosa - matemātika (10.,11., 12. klase) (Skolotājs)" at bounding box center [379, 263] width 242 height 12
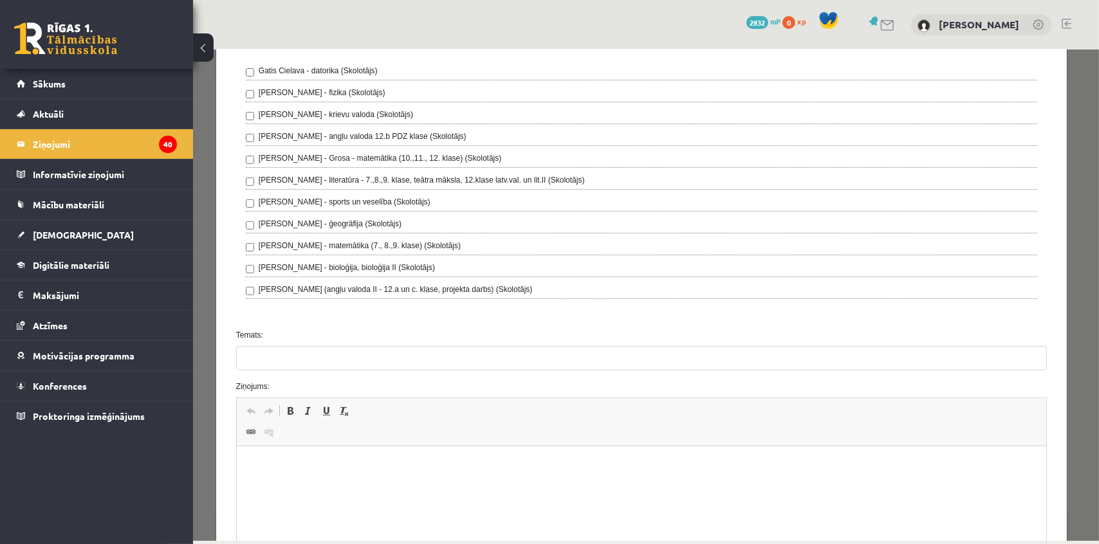
scroll to position [175, 0]
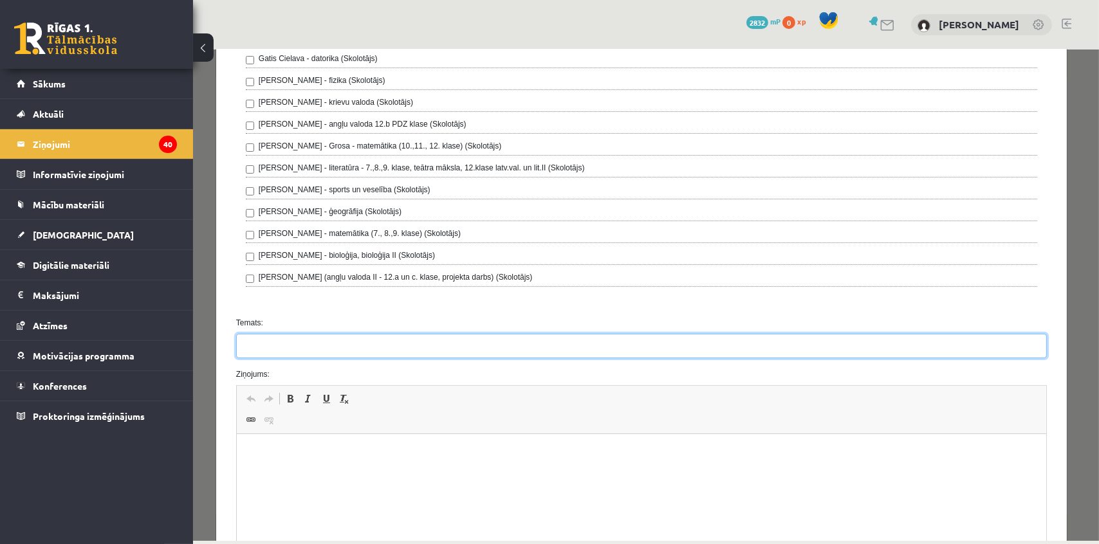
click at [298, 345] on input "Temats:" at bounding box center [640, 345] width 810 height 24
drag, startPoint x: 398, startPoint y: 344, endPoint x: 343, endPoint y: 340, distance: 54.8
click at [343, 340] on input "**********" at bounding box center [640, 345] width 810 height 24
type input "**********"
drag, startPoint x: 379, startPoint y: 345, endPoint x: 228, endPoint y: 335, distance: 150.9
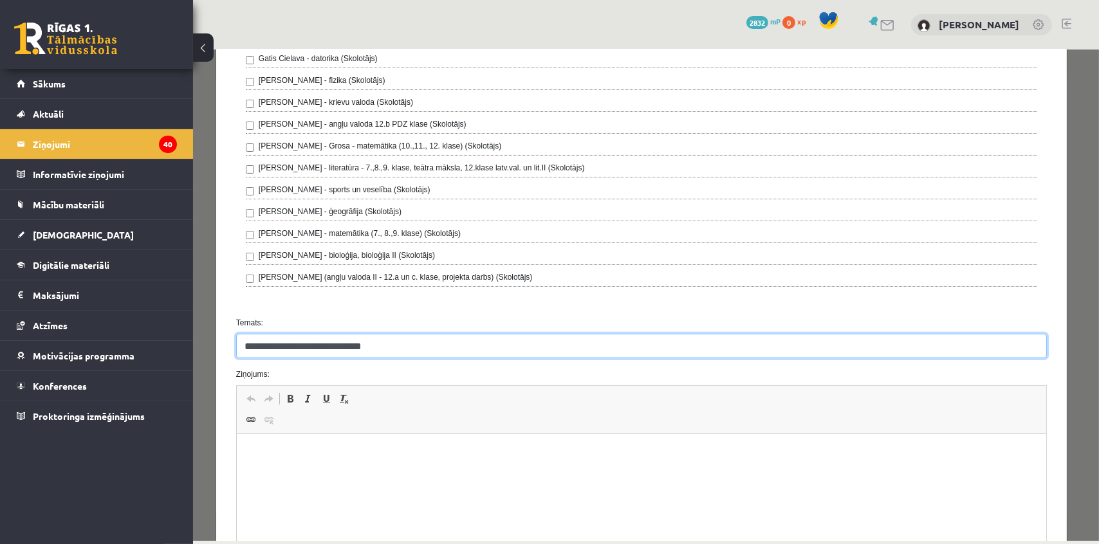
click at [228, 336] on div "**********" at bounding box center [641, 345] width 830 height 24
type input "**********"
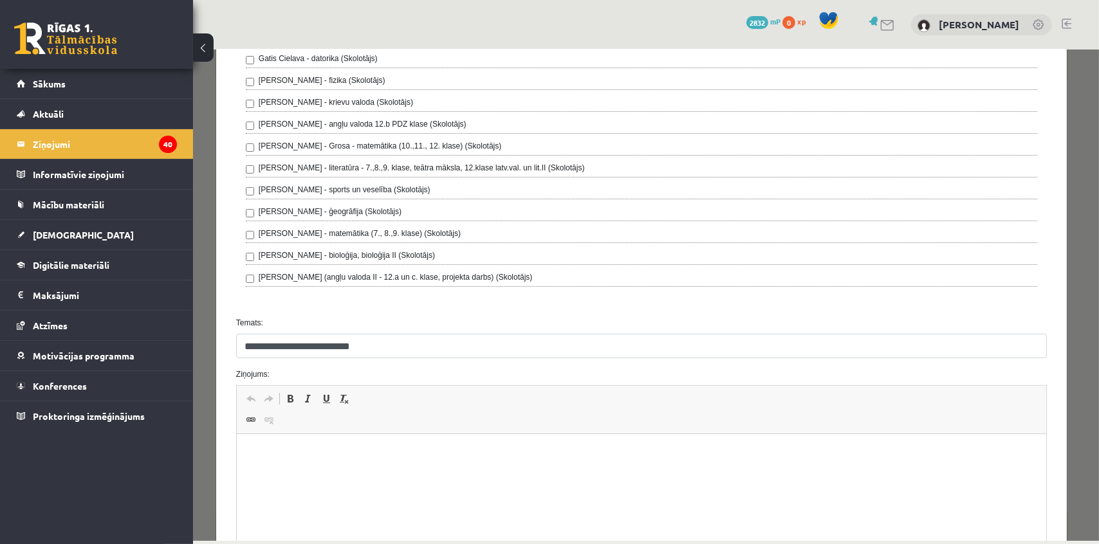
click at [361, 447] on p "Editor, wiswyg-editor-47363889154160-1755526866-835" at bounding box center [640, 454] width 783 height 14
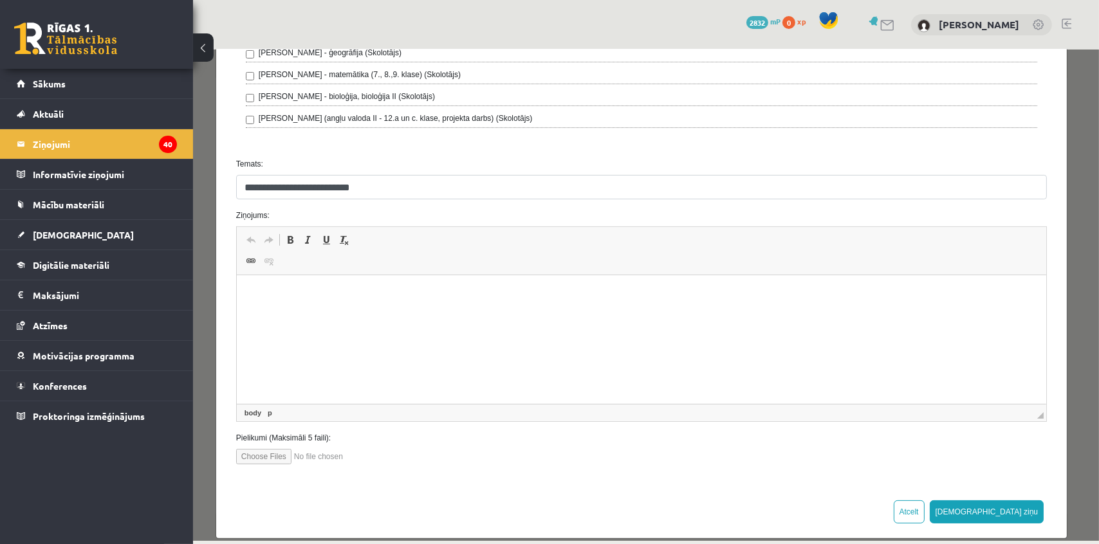
scroll to position [348, 0]
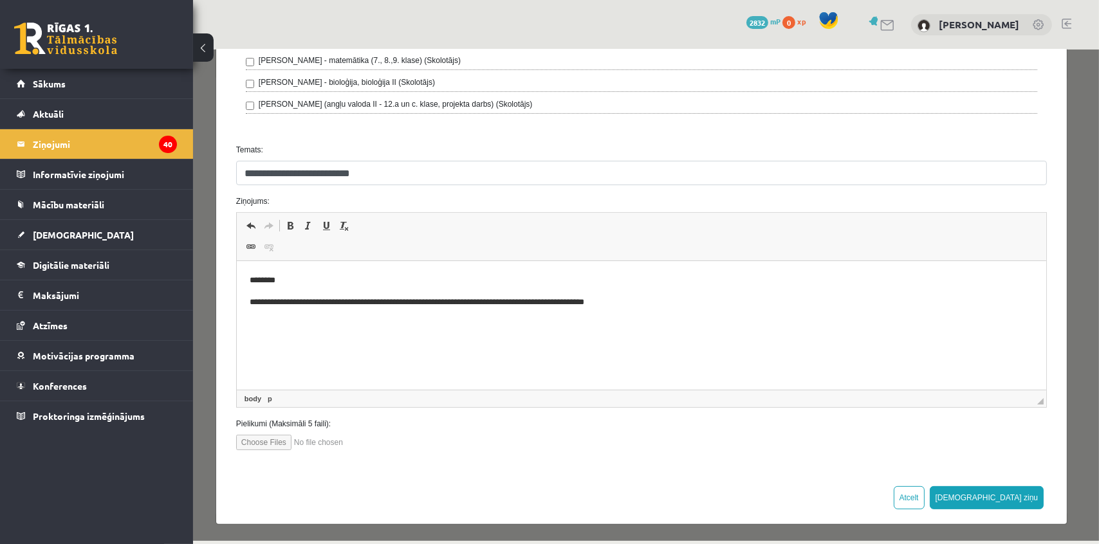
click at [626, 300] on p "**********" at bounding box center [636, 303] width 775 height 14
click at [741, 294] on body "**********" at bounding box center [640, 291] width 783 height 35
click at [642, 294] on body "**********" at bounding box center [640, 291] width 783 height 35
click at [646, 302] on p "**********" at bounding box center [636, 309] width 775 height 27
click at [291, 320] on p "**********" at bounding box center [636, 331] width 775 height 27
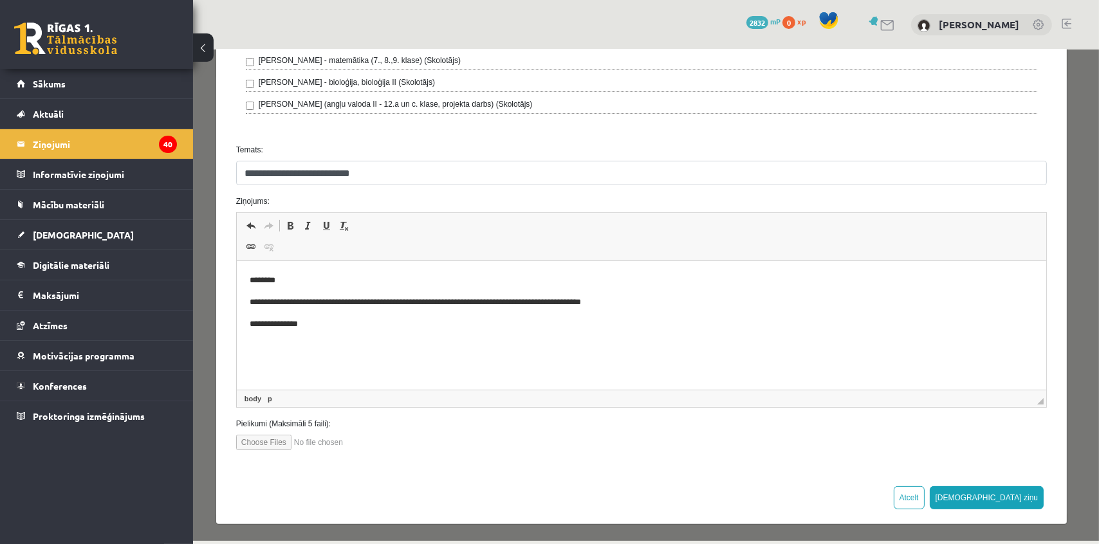
click at [338, 321] on p "**********" at bounding box center [636, 331] width 775 height 27
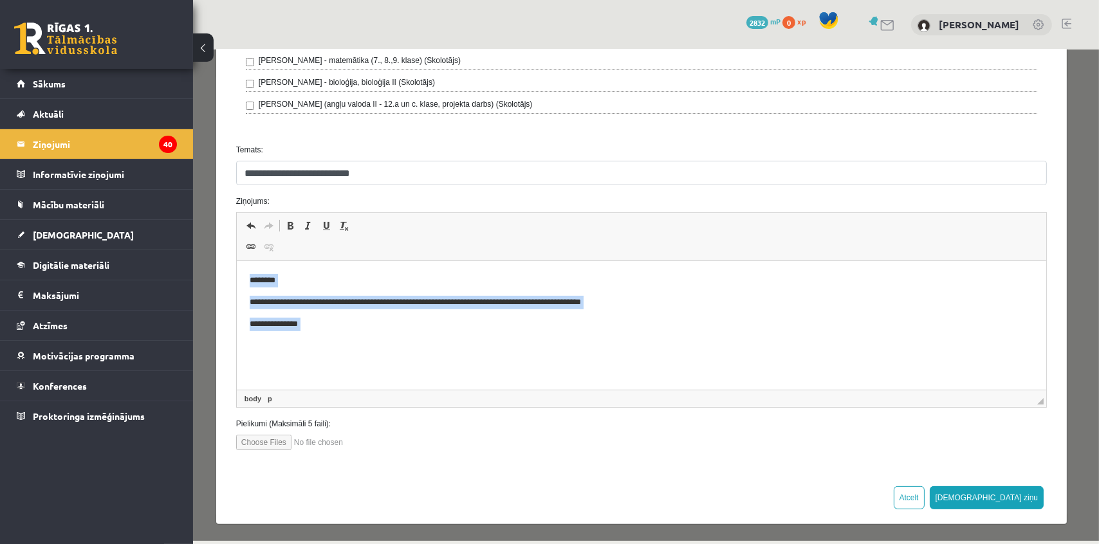
drag, startPoint x: 318, startPoint y: 333, endPoint x: 197, endPoint y: 260, distance: 142.0
click at [236, 261] on html "**********" at bounding box center [640, 309] width 809 height 96
copy body "**********"
click at [390, 341] on p "**********" at bounding box center [636, 331] width 775 height 27
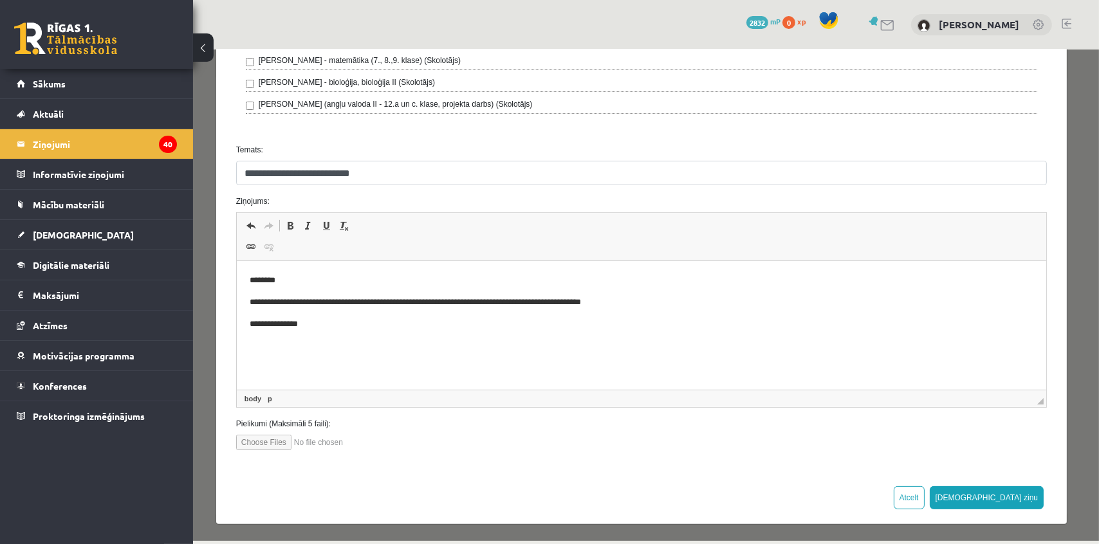
click at [282, 323] on p "**********" at bounding box center [636, 331] width 775 height 27
click at [329, 341] on p "*****" at bounding box center [636, 352] width 775 height 27
click at [1020, 495] on button "Sūtīt ziņu" at bounding box center [986, 497] width 114 height 23
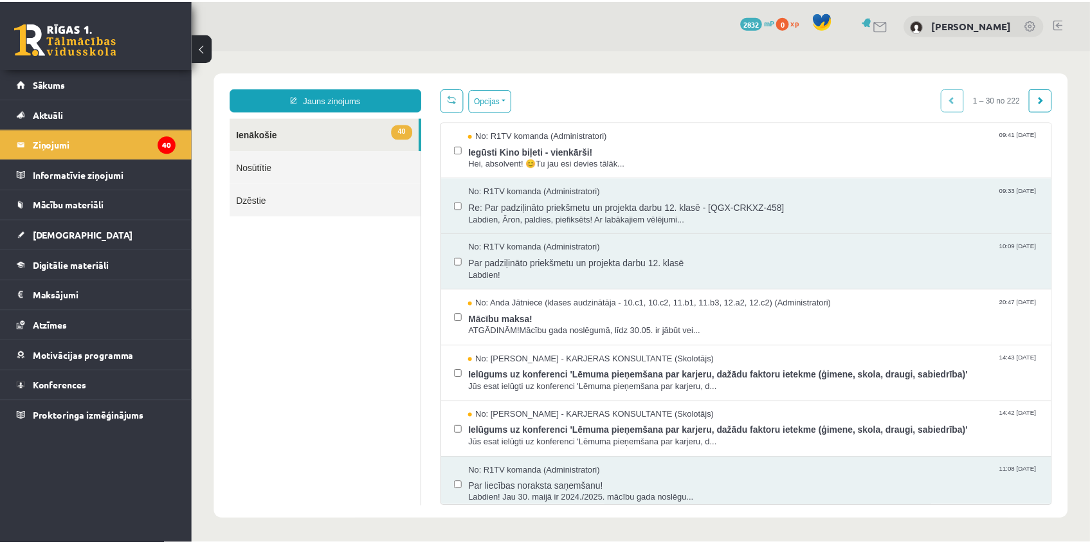
scroll to position [0, 0]
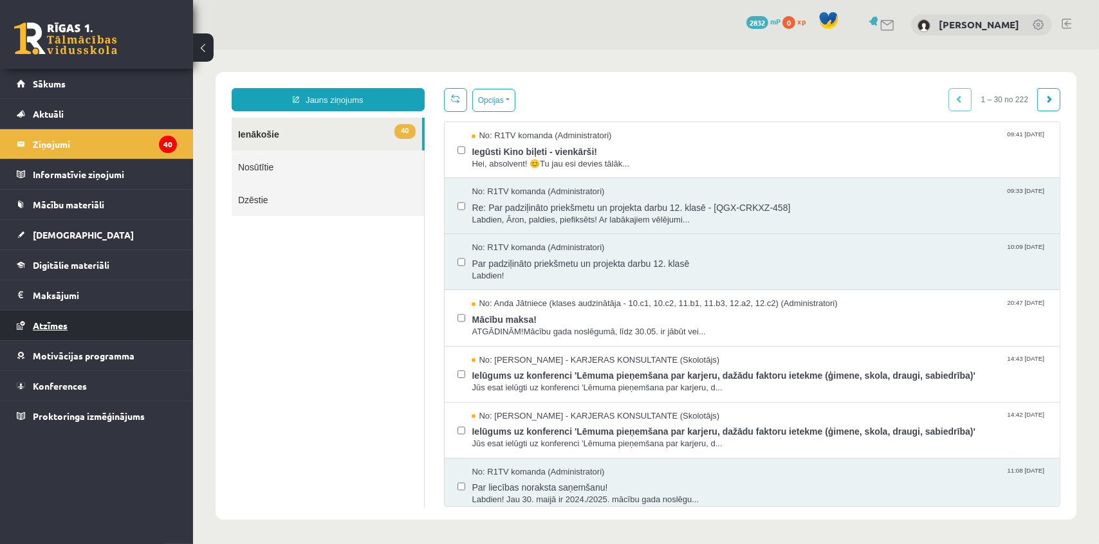
click at [60, 325] on span "Atzīmes" at bounding box center [50, 326] width 35 height 12
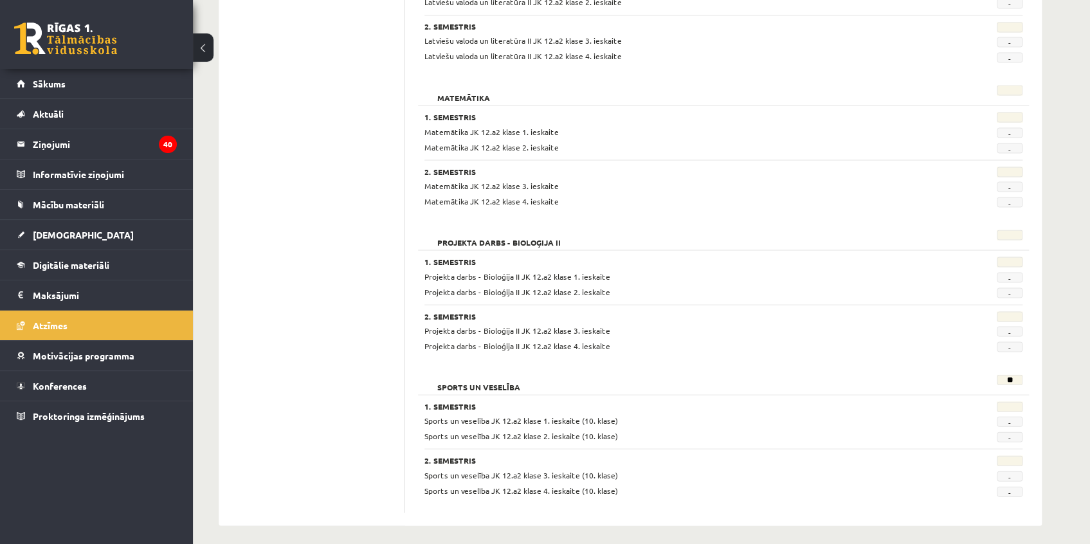
scroll to position [1144, 0]
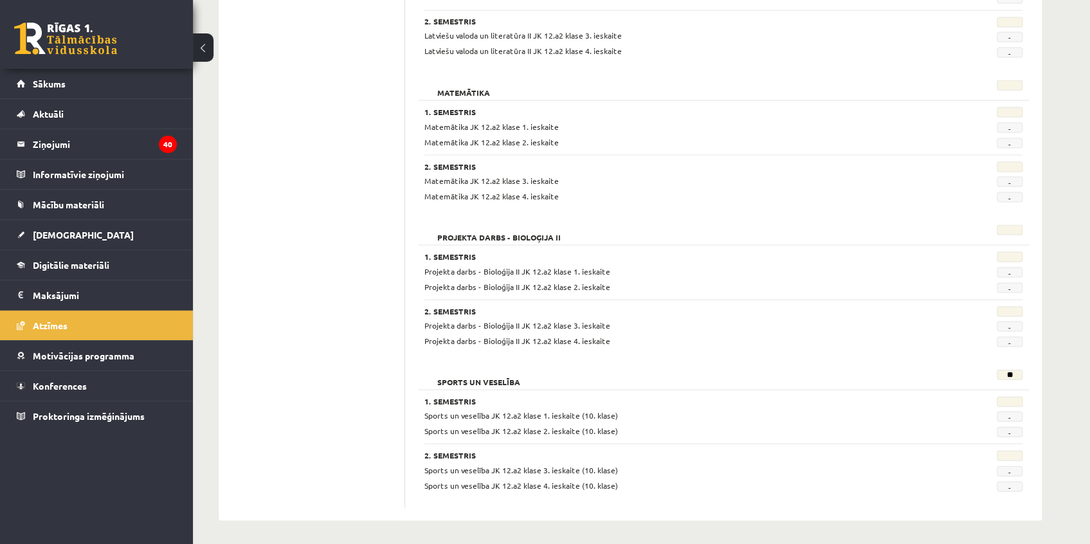
click at [486, 233] on h2 "Projekta darbs - Bioloģija II" at bounding box center [499, 230] width 149 height 13
click at [486, 234] on h2 "Projekta darbs - Bioloģija II" at bounding box center [499, 230] width 149 height 13
click at [563, 234] on h2 "Projekta darbs - Bioloģija II" at bounding box center [499, 230] width 149 height 13
drag, startPoint x: 467, startPoint y: 234, endPoint x: 378, endPoint y: 233, distance: 88.8
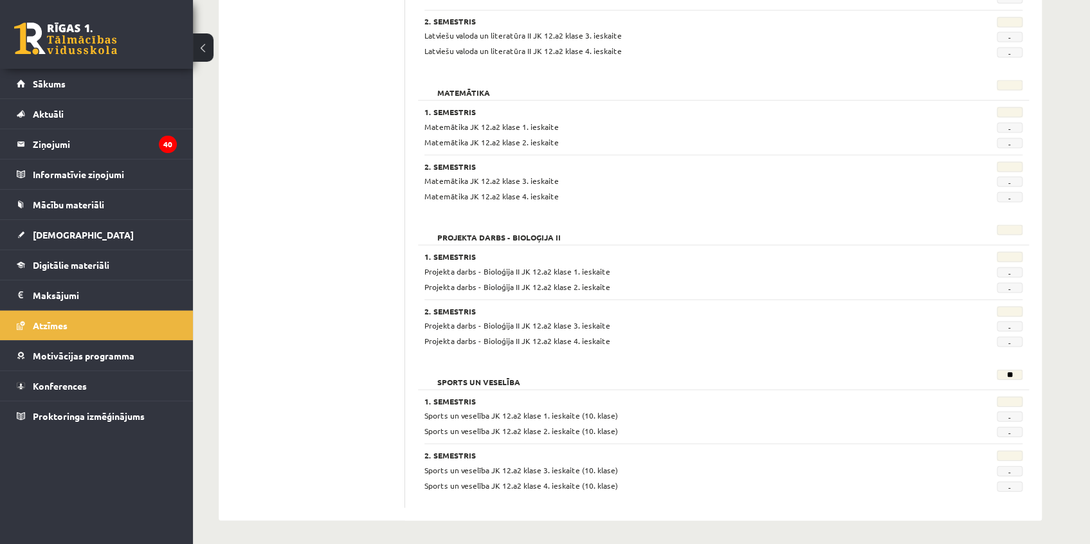
click at [46, 80] on span "Sākums" at bounding box center [49, 84] width 33 height 12
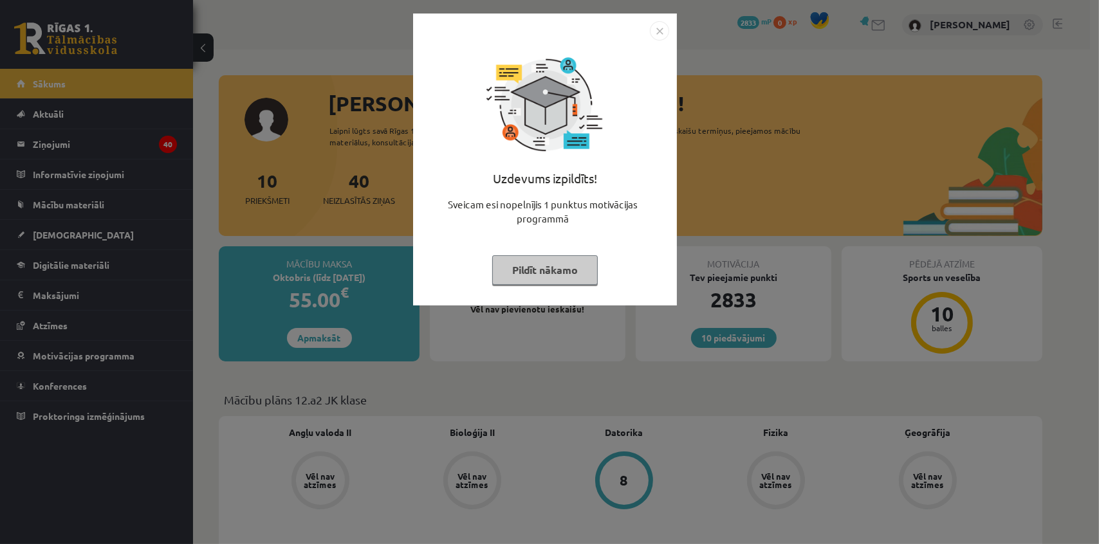
click at [668, 35] on img "Close" at bounding box center [659, 30] width 19 height 19
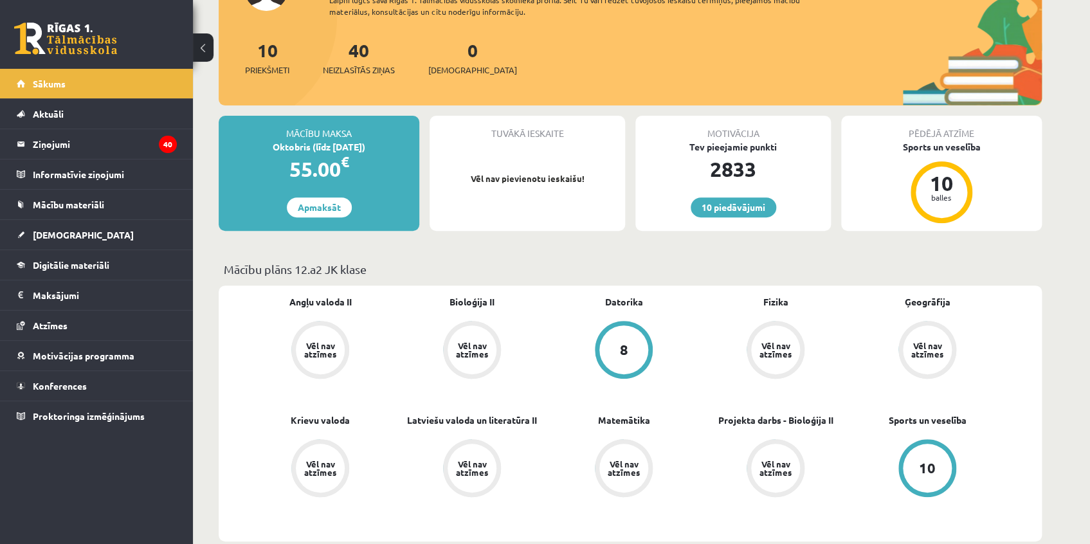
scroll to position [175, 0]
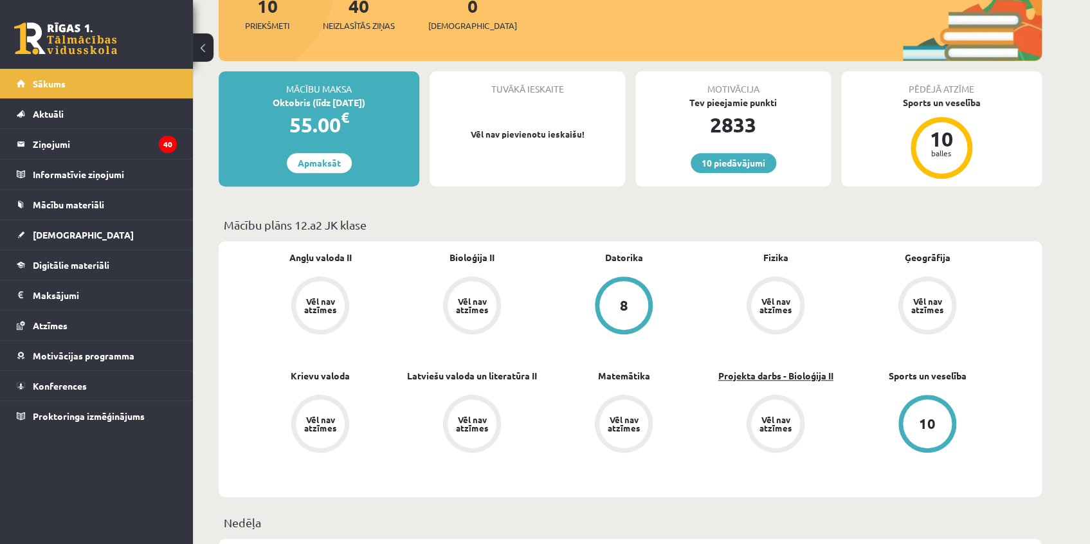
click at [772, 378] on link "Projekta darbs - Bioloģija II" at bounding box center [775, 376] width 115 height 14
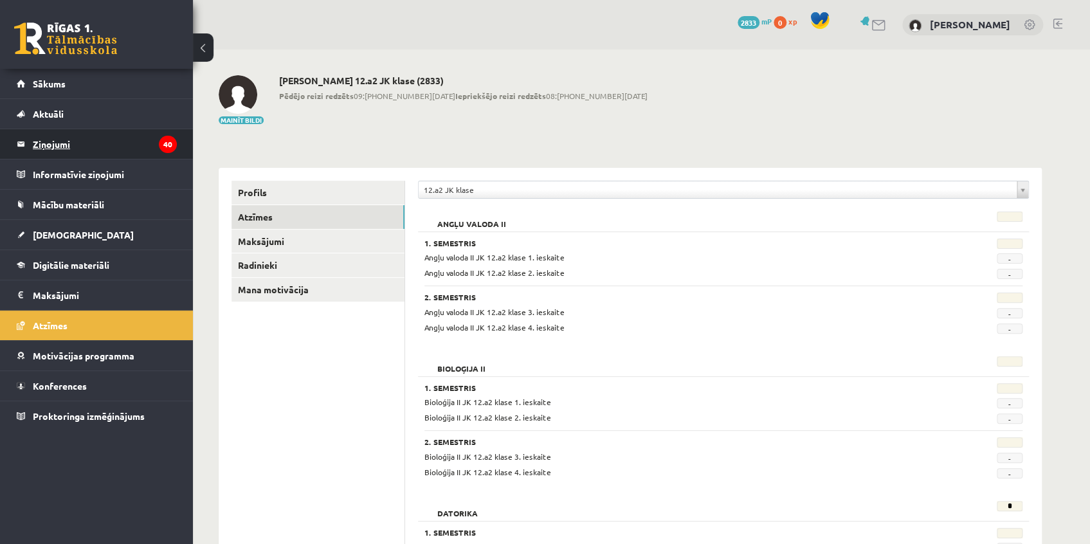
click at [65, 145] on legend "Ziņojumi 40" at bounding box center [105, 144] width 144 height 30
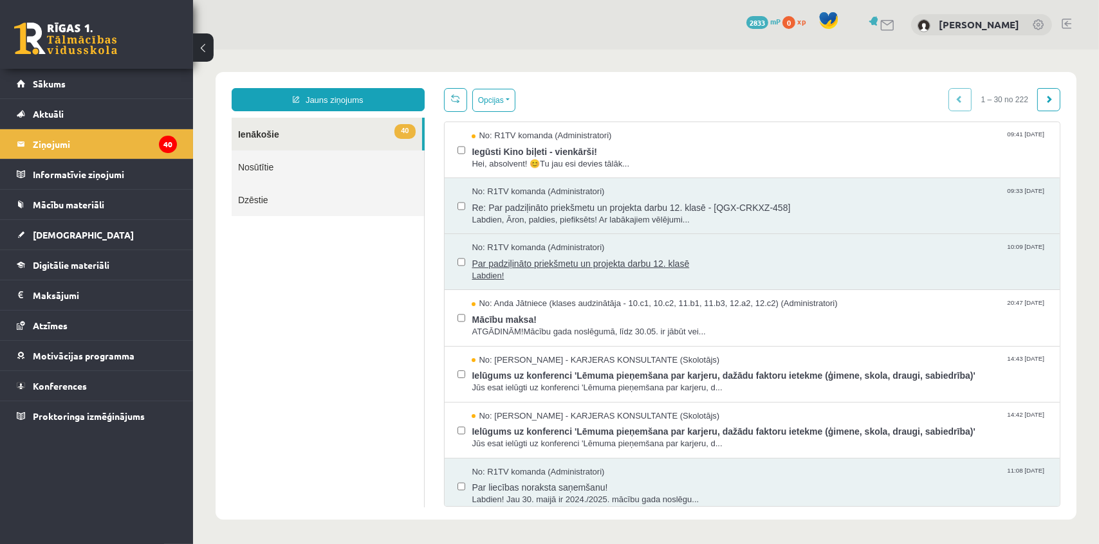
click at [544, 264] on span "Par padziļināto priekšmetu un projekta darbu 12. klasē" at bounding box center [758, 261] width 575 height 16
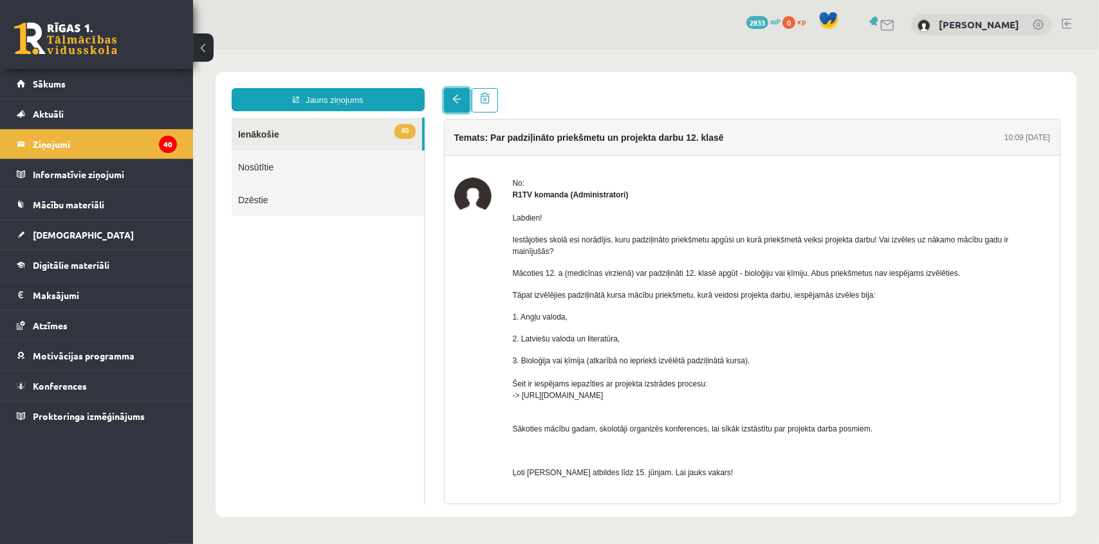
click at [446, 107] on link at bounding box center [456, 99] width 26 height 24
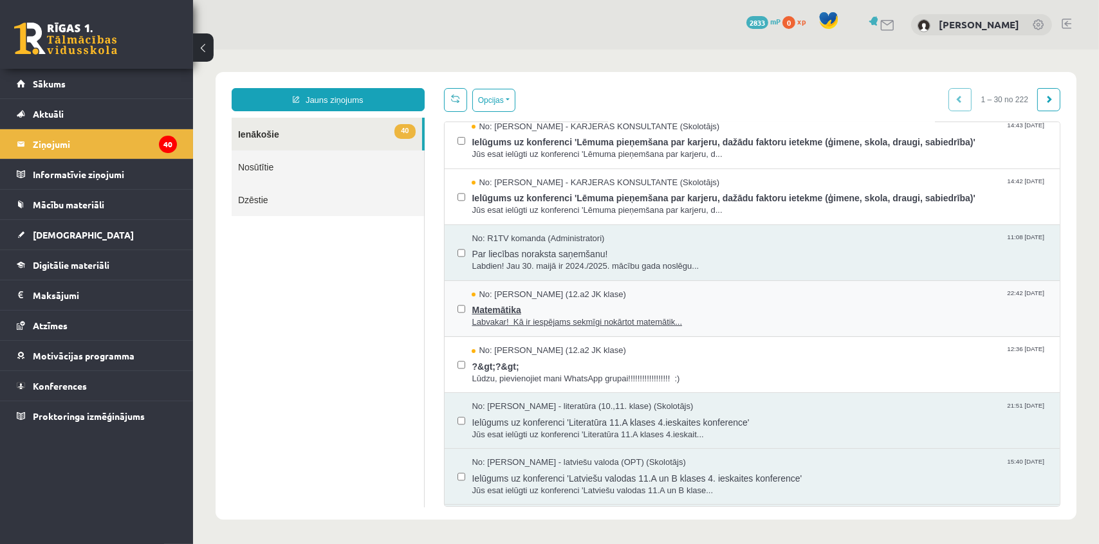
click at [502, 313] on span "Matemātika" at bounding box center [758, 308] width 575 height 16
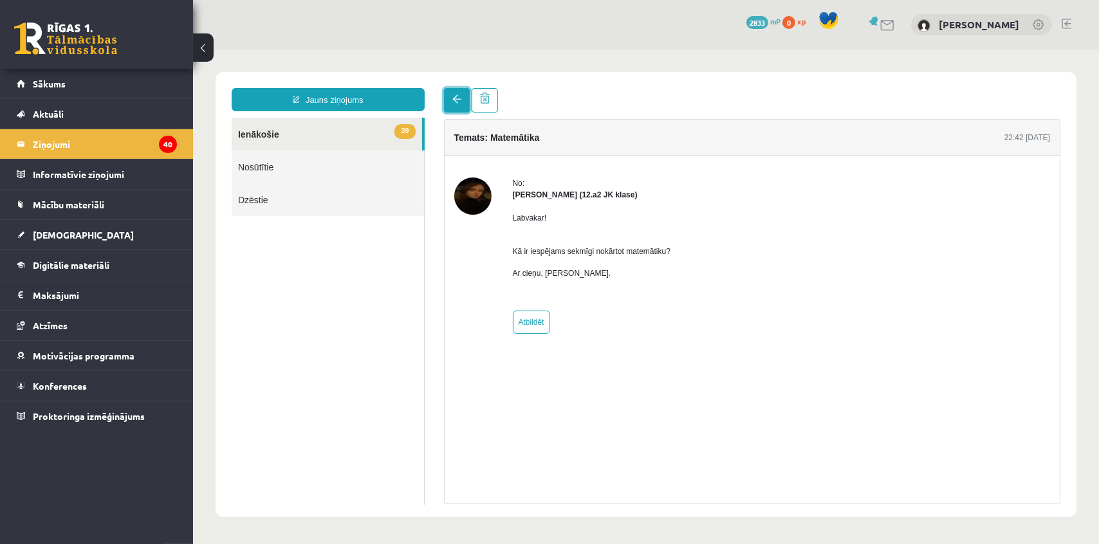
click at [456, 93] on link at bounding box center [456, 99] width 26 height 24
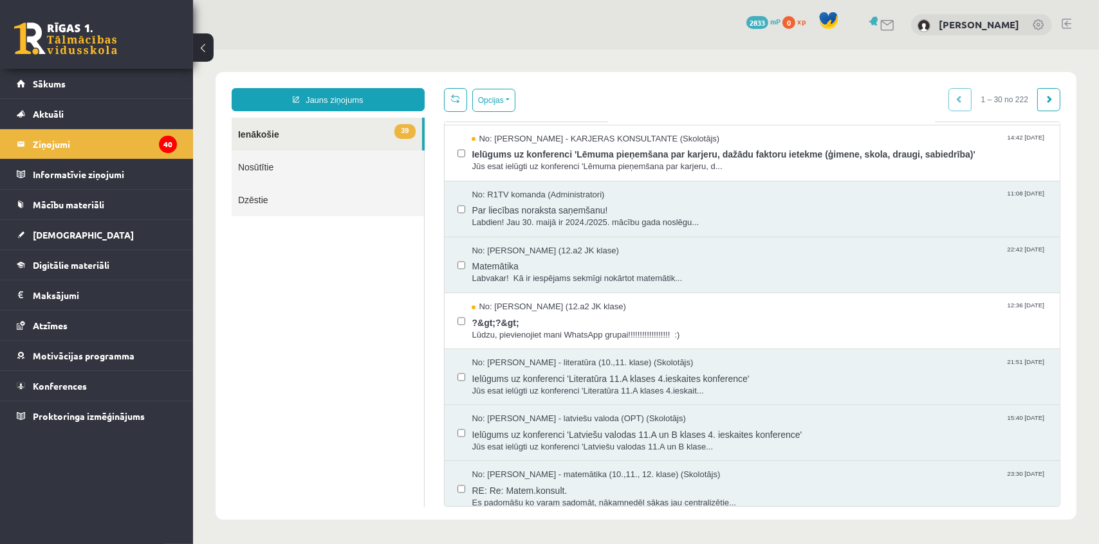
scroll to position [292, 0]
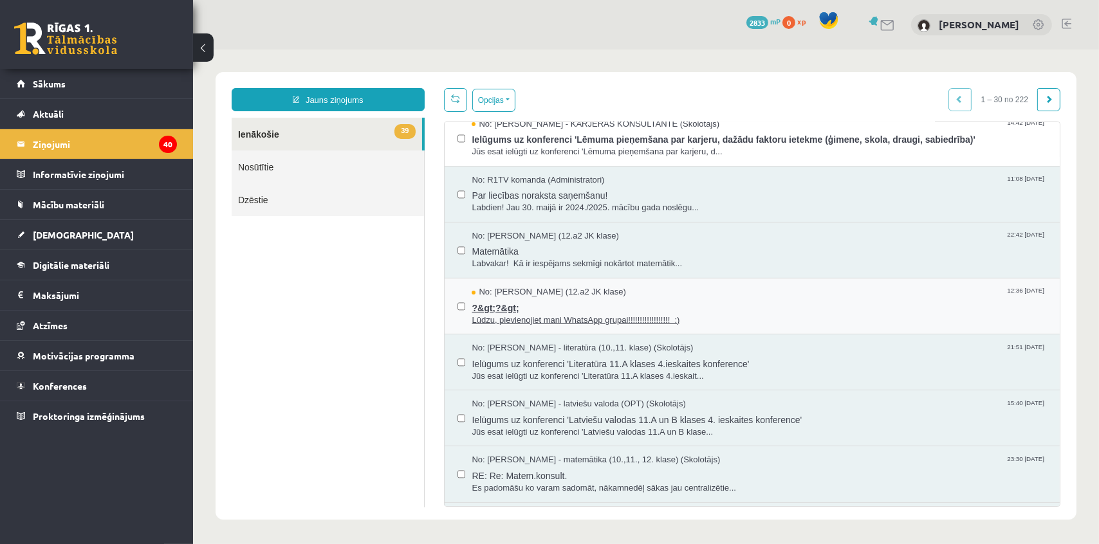
click at [494, 304] on span "?&gt;?&gt;" at bounding box center [758, 306] width 575 height 16
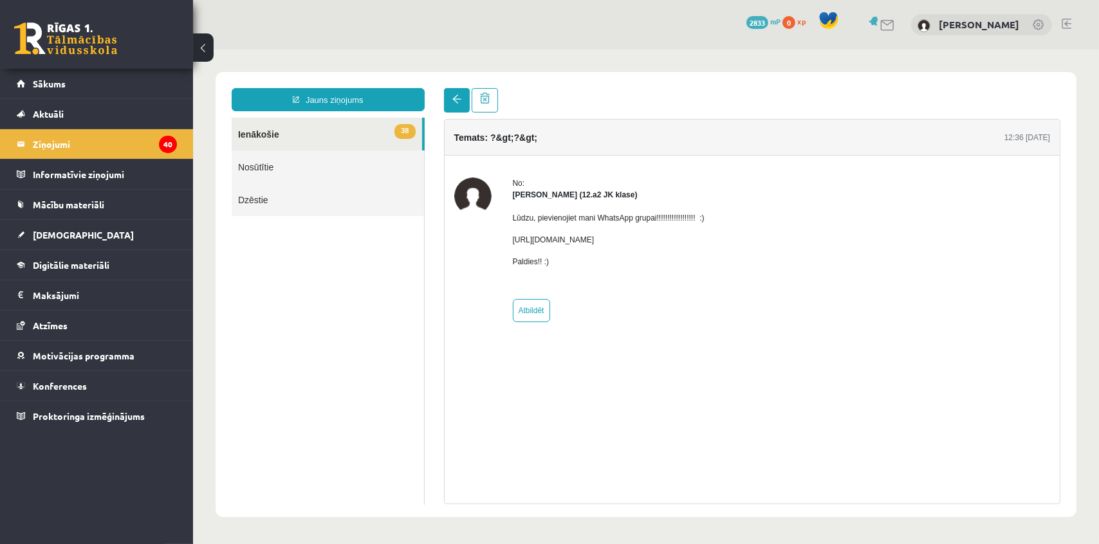
scroll to position [0, 0]
click at [448, 98] on link at bounding box center [456, 99] width 26 height 24
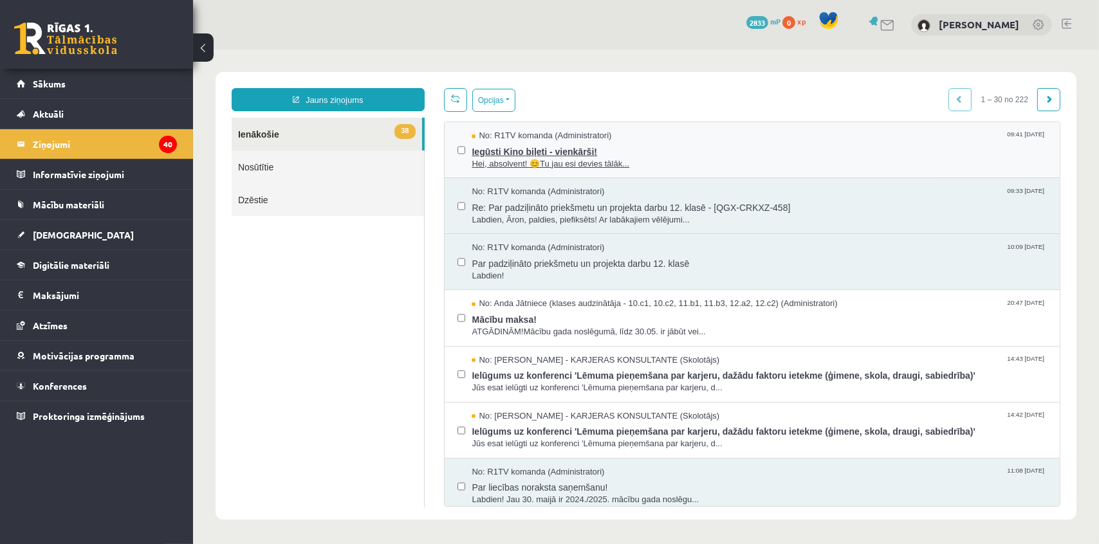
click at [517, 158] on span "Hei, absolvent! 😊Tu jau esi devies tālāk..." at bounding box center [758, 164] width 575 height 12
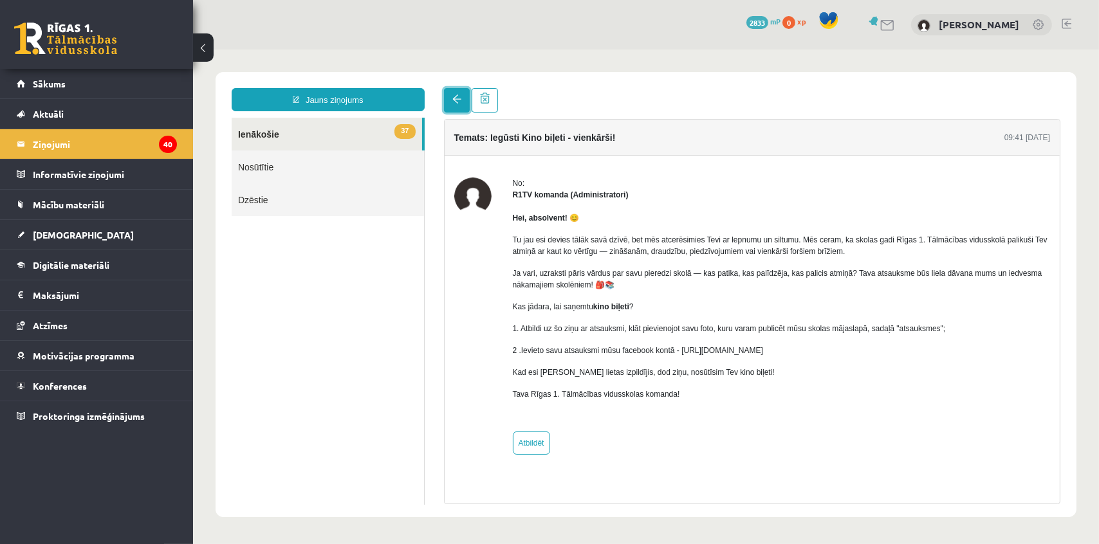
click at [453, 103] on span at bounding box center [456, 98] width 9 height 9
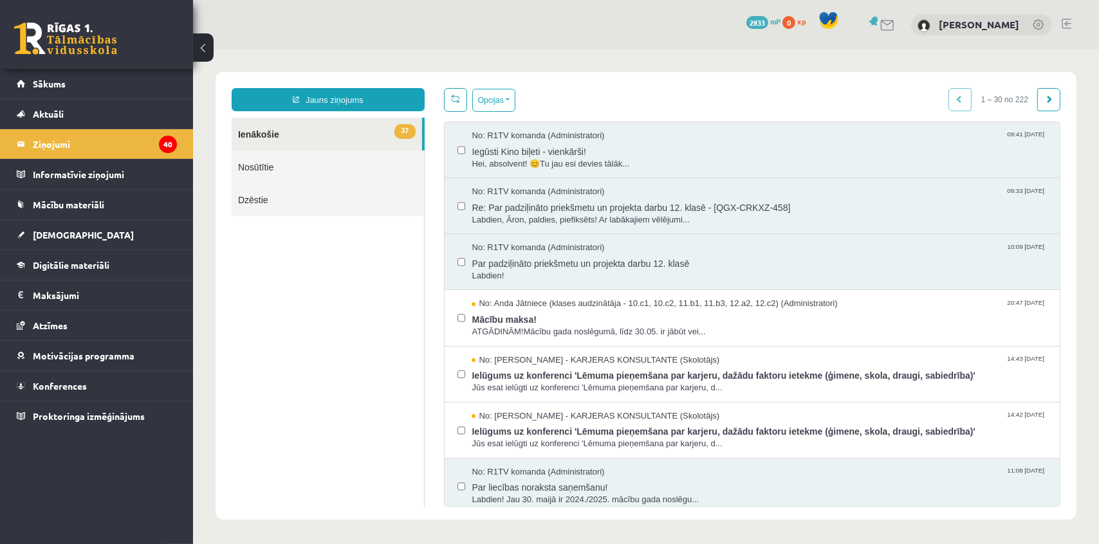
click at [54, 46] on link at bounding box center [65, 39] width 103 height 32
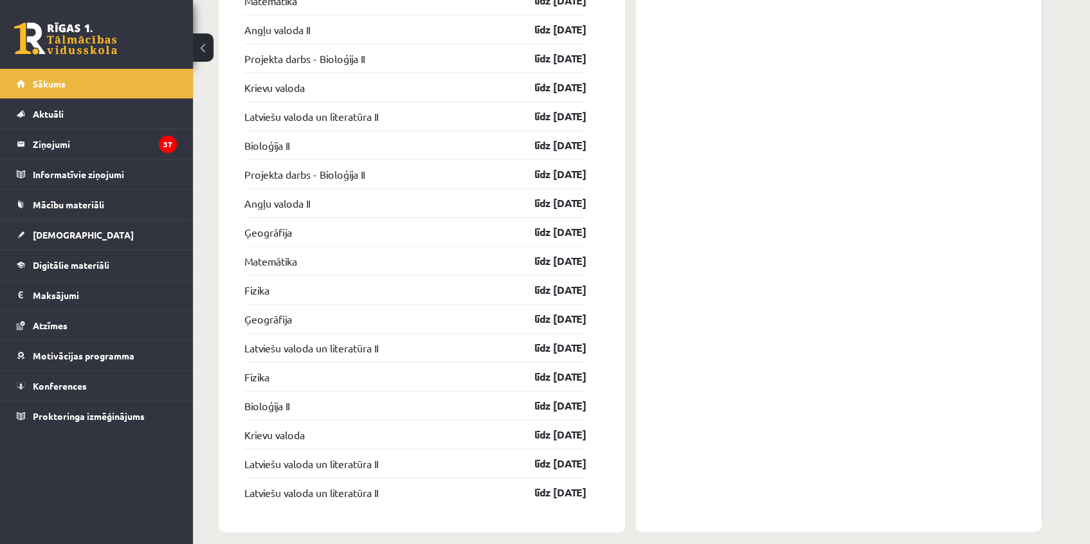
scroll to position [1737, 0]
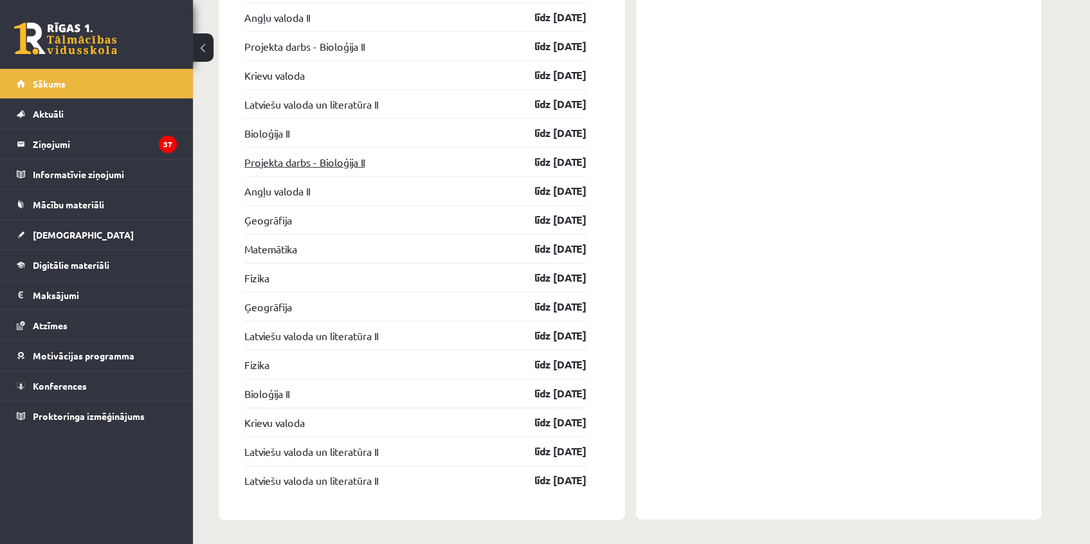
click at [345, 167] on link "Projekta darbs - Bioloģija II" at bounding box center [304, 161] width 120 height 15
click at [345, 163] on link "Projekta darbs - Bioloģija II" at bounding box center [304, 161] width 120 height 15
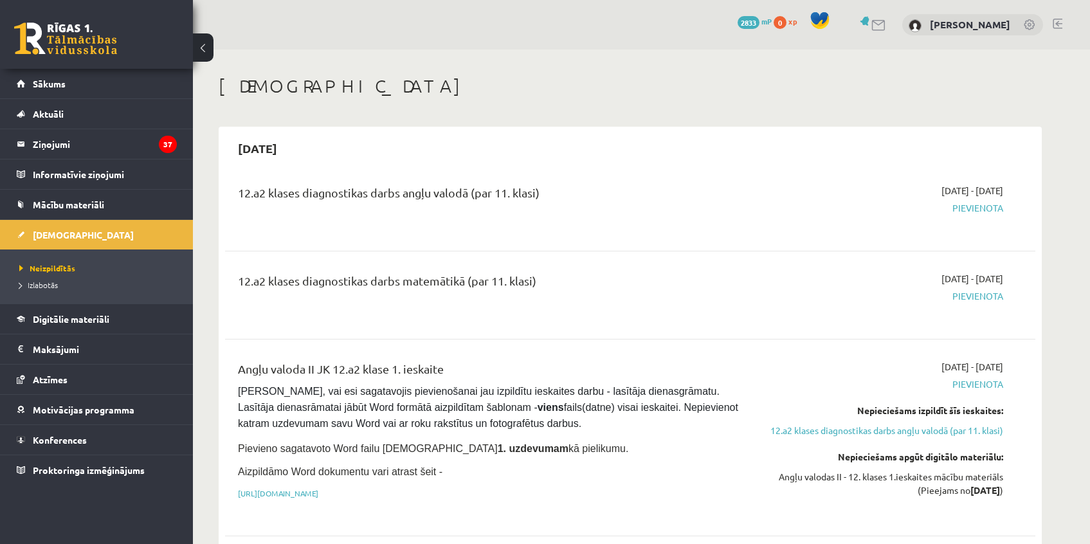
click at [345, 162] on div "[DATE]" at bounding box center [630, 148] width 810 height 30
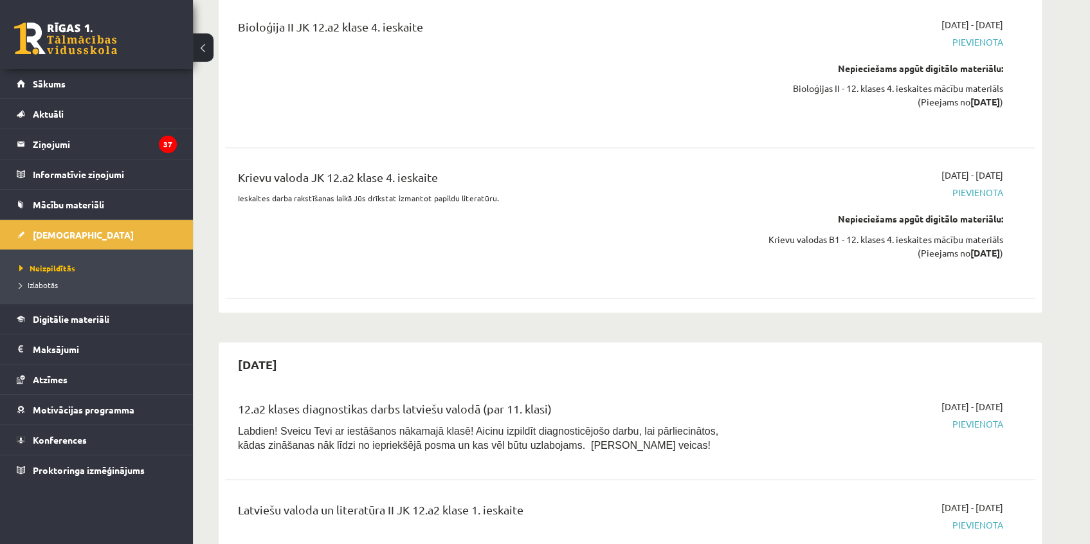
scroll to position [8232, 0]
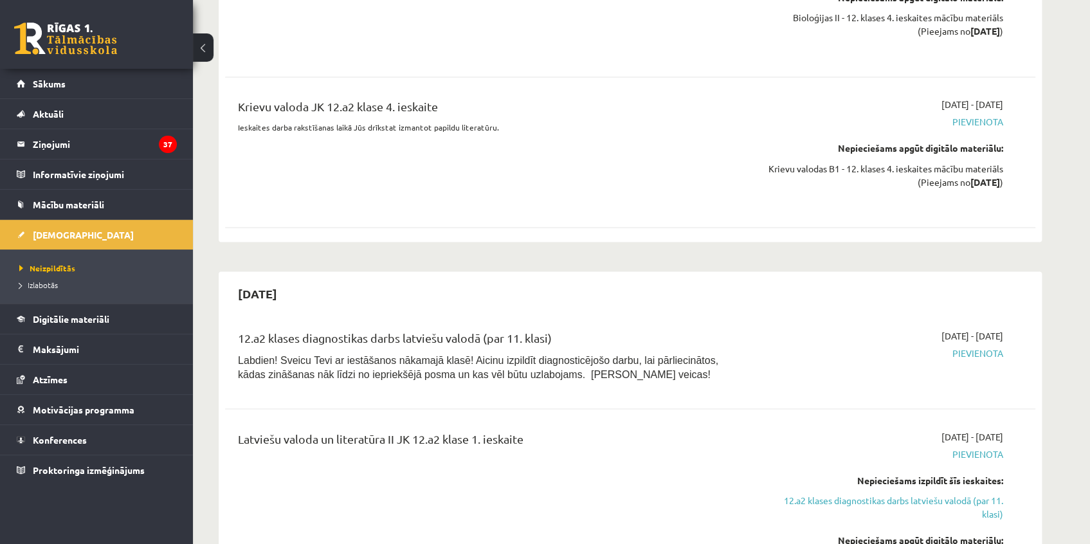
drag, startPoint x: 549, startPoint y: 308, endPoint x: 235, endPoint y: 294, distance: 313.6
click at [235, 417] on div "Latviešu valoda un literatūra II JK 12.a2 klase 1. ieskaite 2026-10-16 - 2026-1…" at bounding box center [630, 521] width 810 height 208
click at [431, 430] on div "Latviešu valoda un literatūra II JK 12.a2 klase 1. ieskaite" at bounding box center [489, 521] width 523 height 182
click at [865, 493] on link "12.a2 klases diagnostikas darbs latviešu valodā (par 11. klasi)" at bounding box center [882, 506] width 242 height 27
click at [57, 205] on span "Mācību materiāli" at bounding box center [68, 205] width 71 height 12
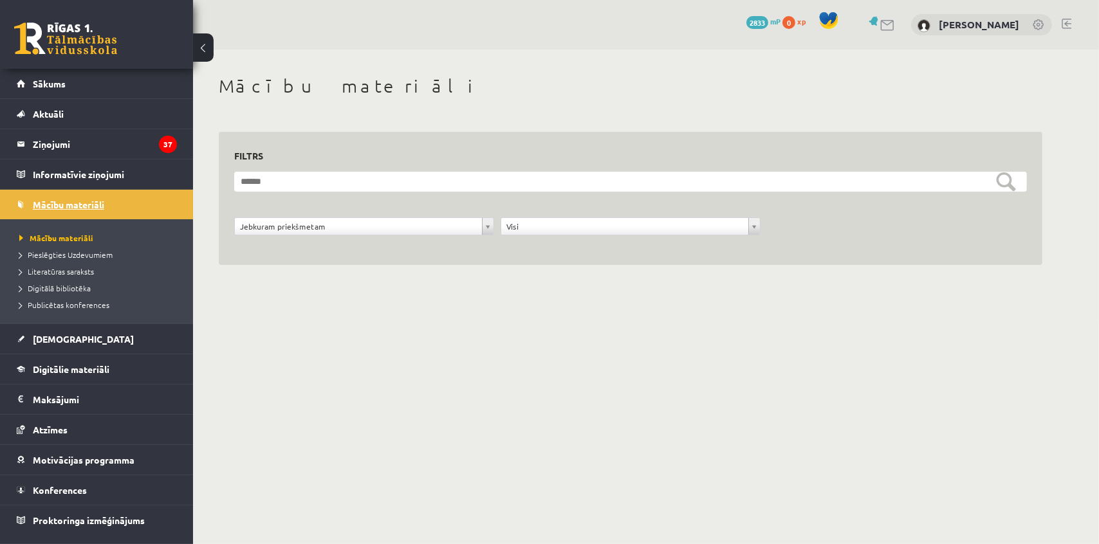
click at [47, 202] on span "Mācību materiāli" at bounding box center [68, 205] width 71 height 12
click at [76, 373] on link "Digitālie materiāli" at bounding box center [97, 369] width 160 height 30
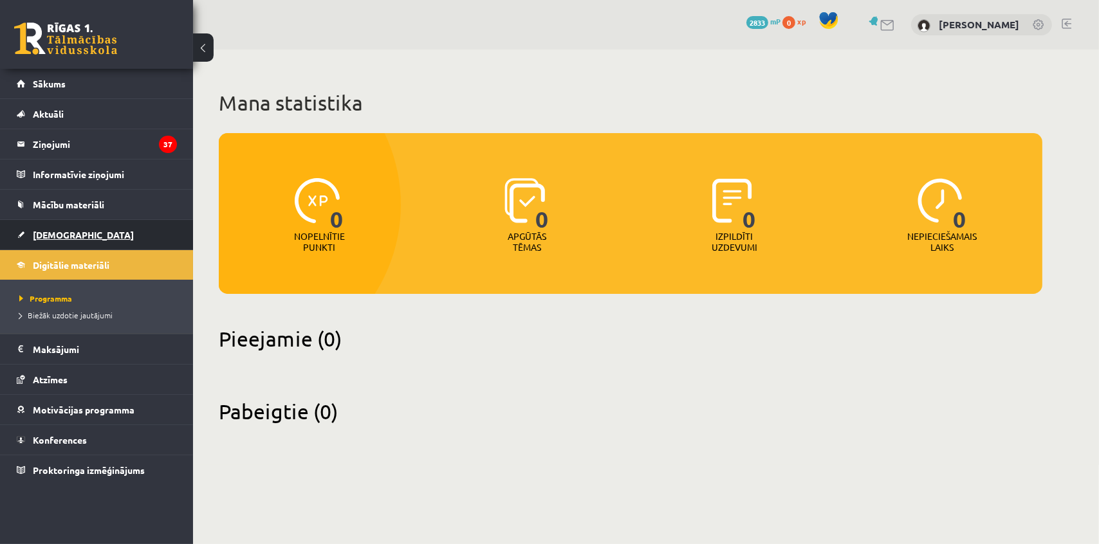
click at [44, 238] on span "[DEMOGRAPHIC_DATA]" at bounding box center [83, 235] width 101 height 12
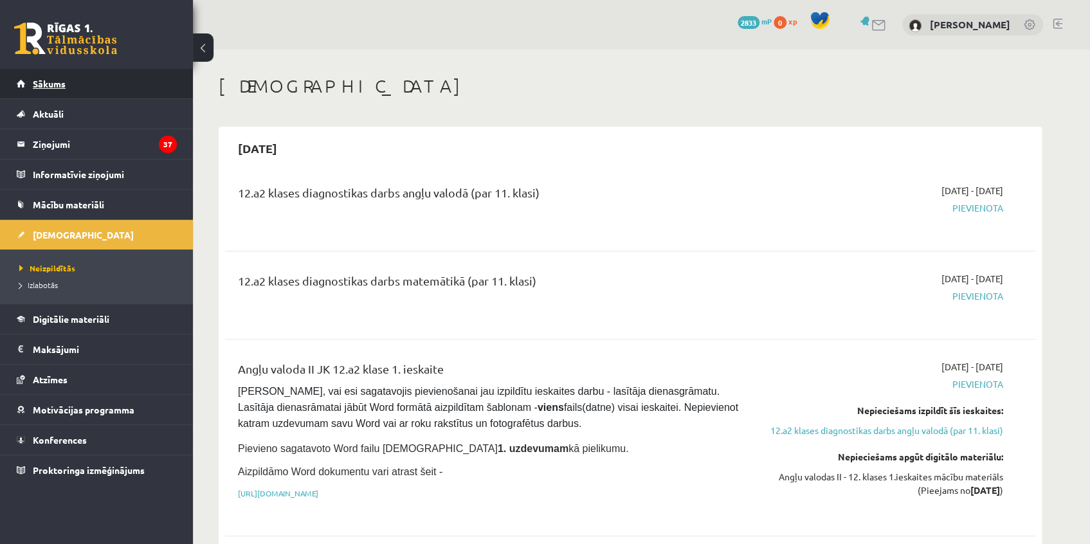
click at [51, 83] on span "Sākums" at bounding box center [49, 84] width 33 height 12
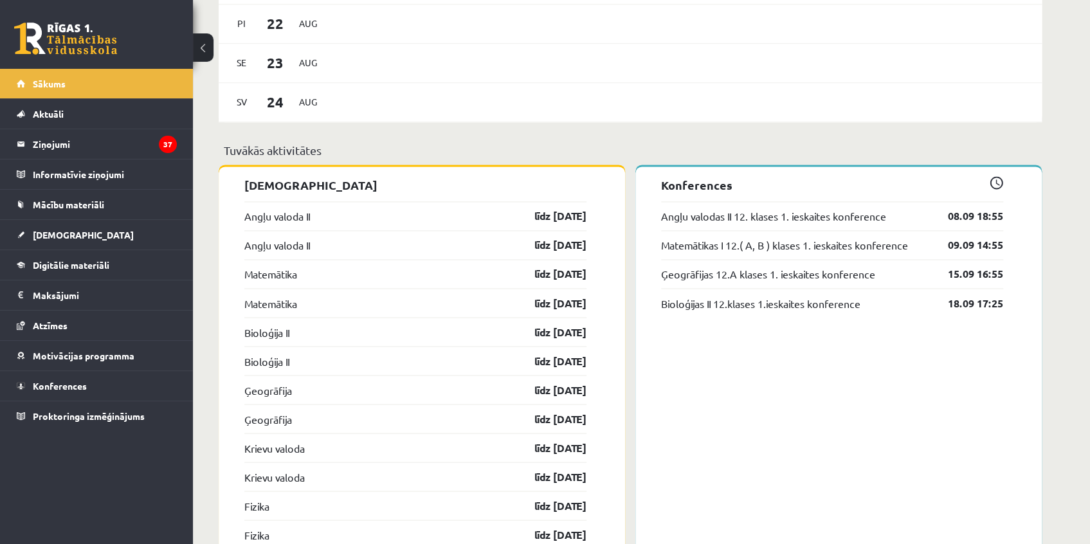
scroll to position [935, 0]
